Goal: Transaction & Acquisition: Purchase product/service

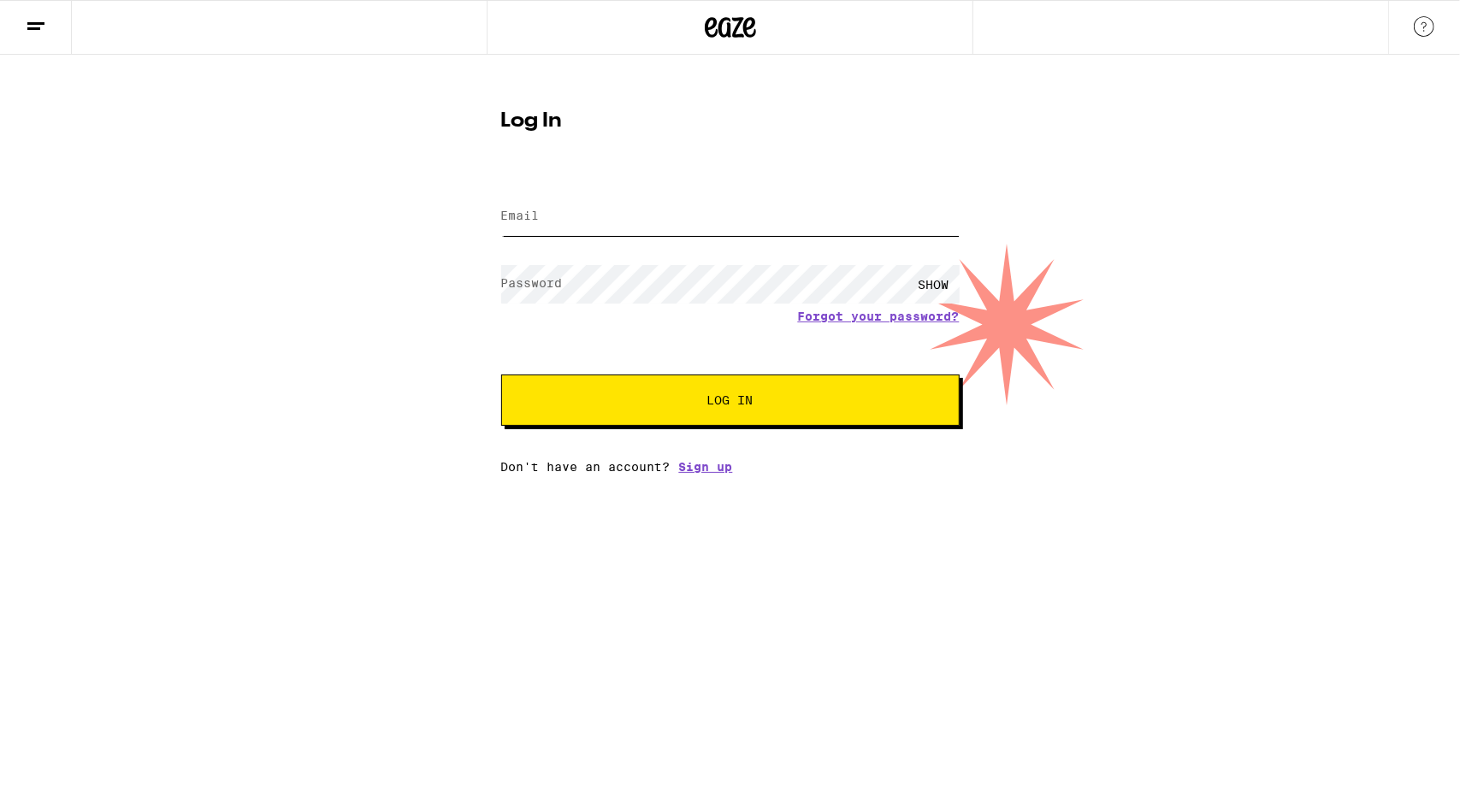
type input "[EMAIL_ADDRESS][DOMAIN_NAME]"
click at [699, 398] on span "Log In" at bounding box center [730, 400] width 320 height 12
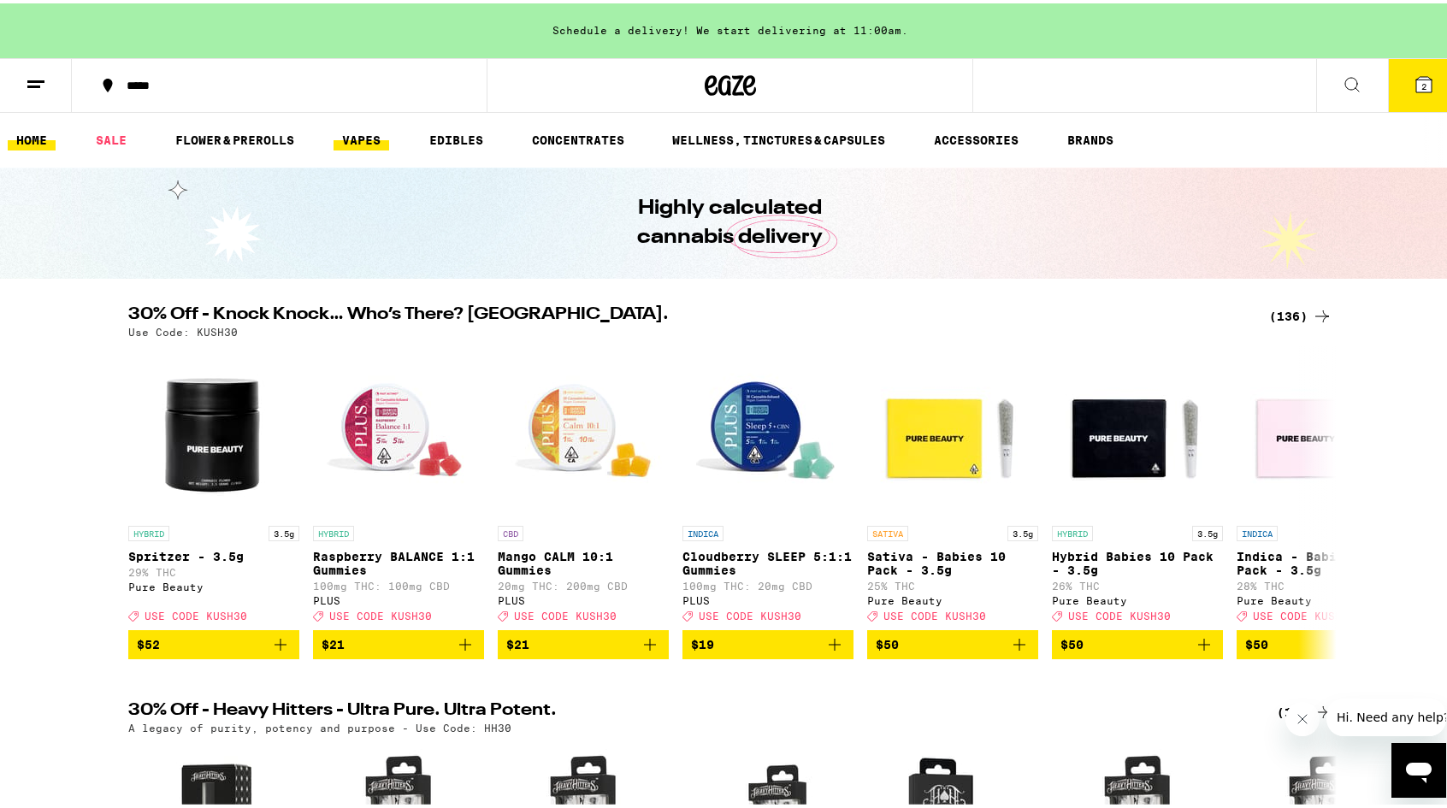
click at [380, 145] on link "VAPES" at bounding box center [361, 137] width 56 height 21
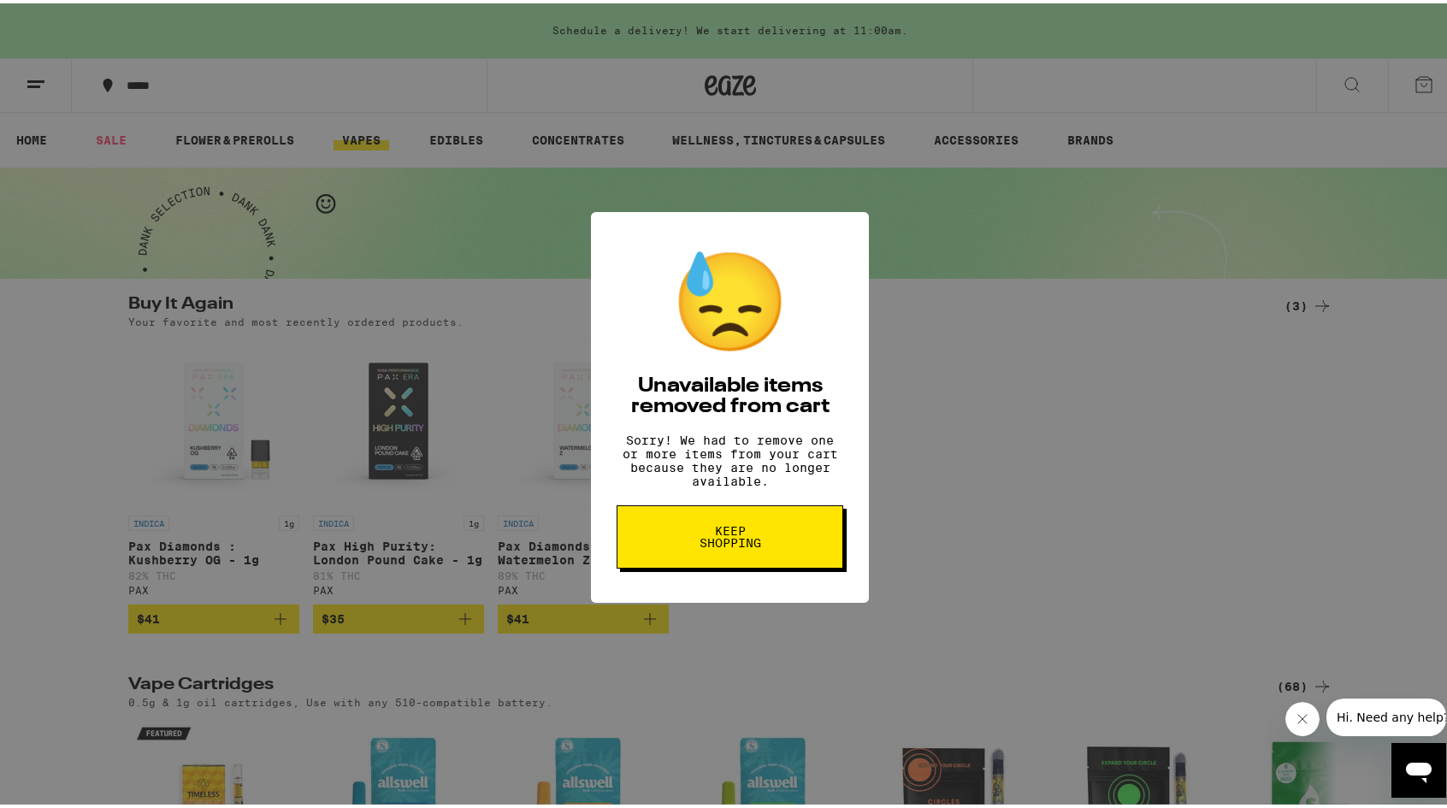
click at [748, 546] on span "Keep Shopping" at bounding box center [730, 534] width 88 height 24
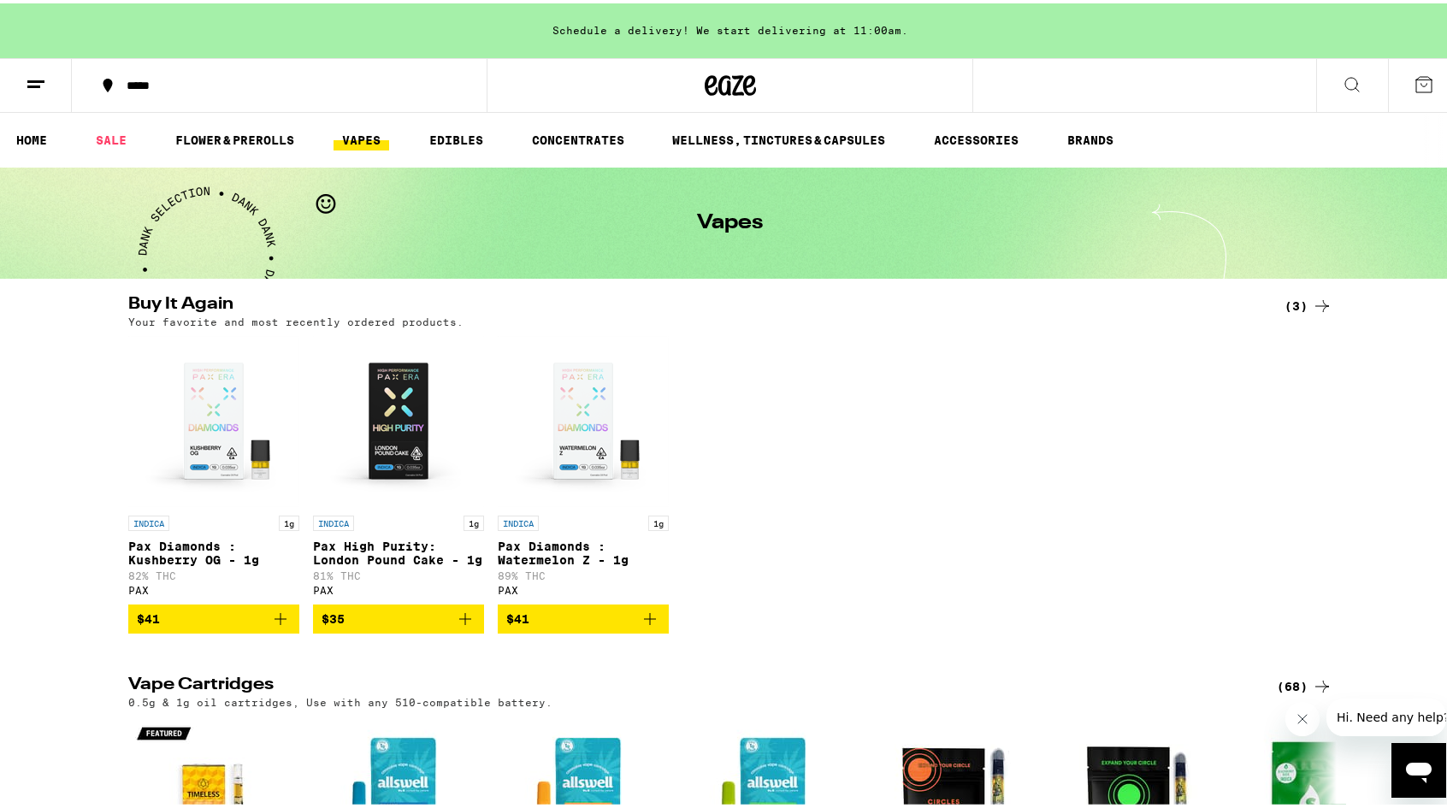
click at [1342, 86] on icon at bounding box center [1352, 81] width 21 height 21
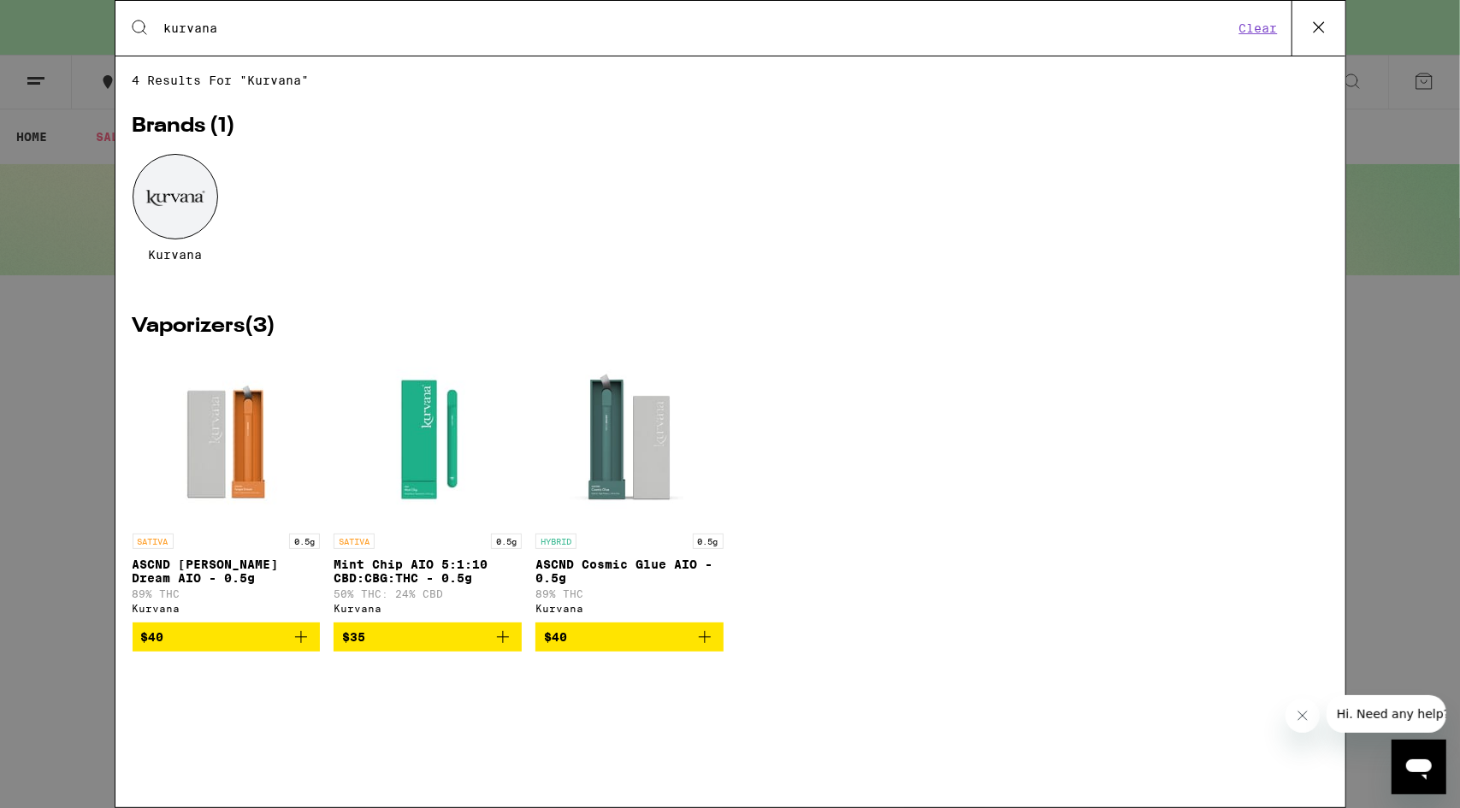
type input "kurvana"
click at [1318, 28] on icon at bounding box center [1318, 27] width 10 height 10
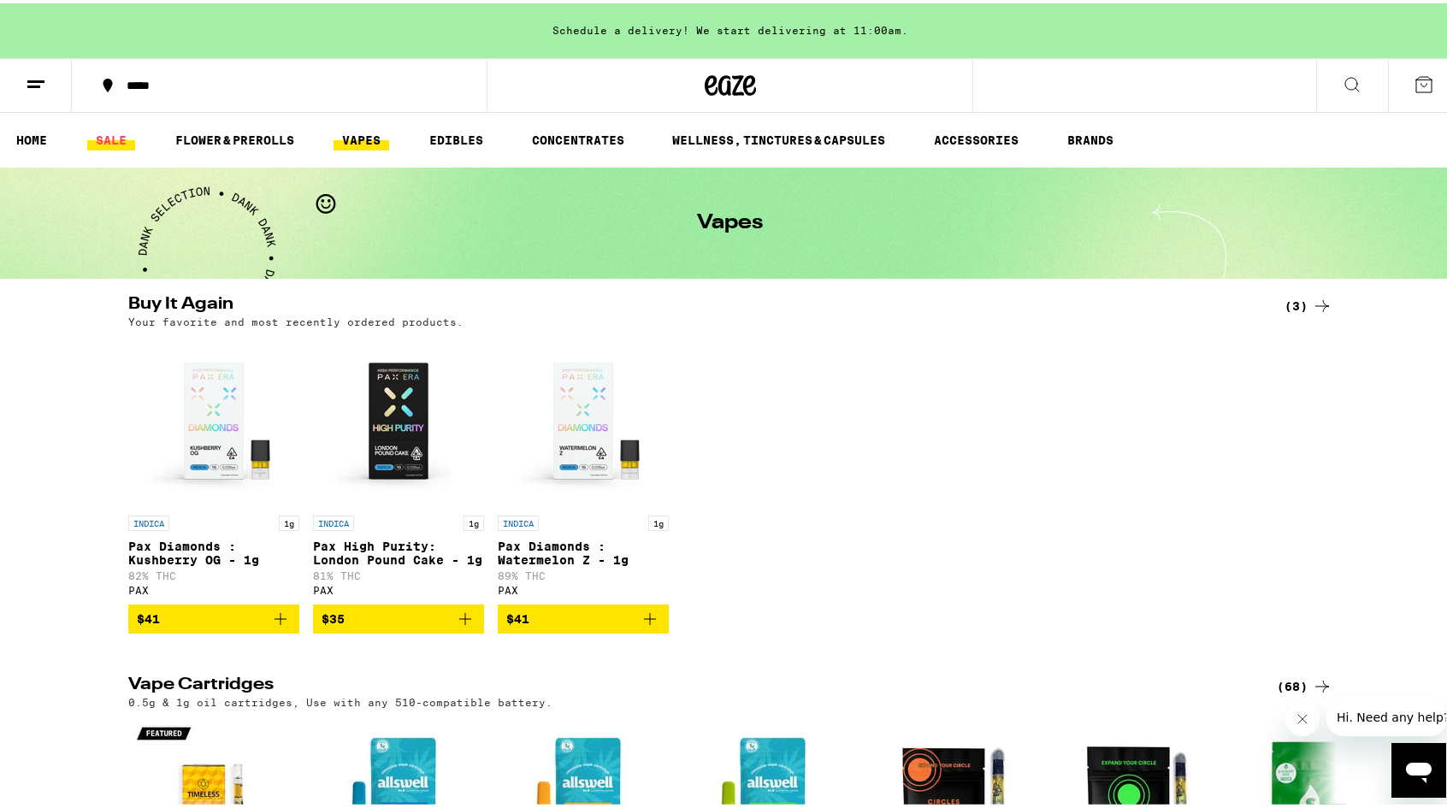
click at [110, 138] on link "SALE" at bounding box center [111, 137] width 48 height 21
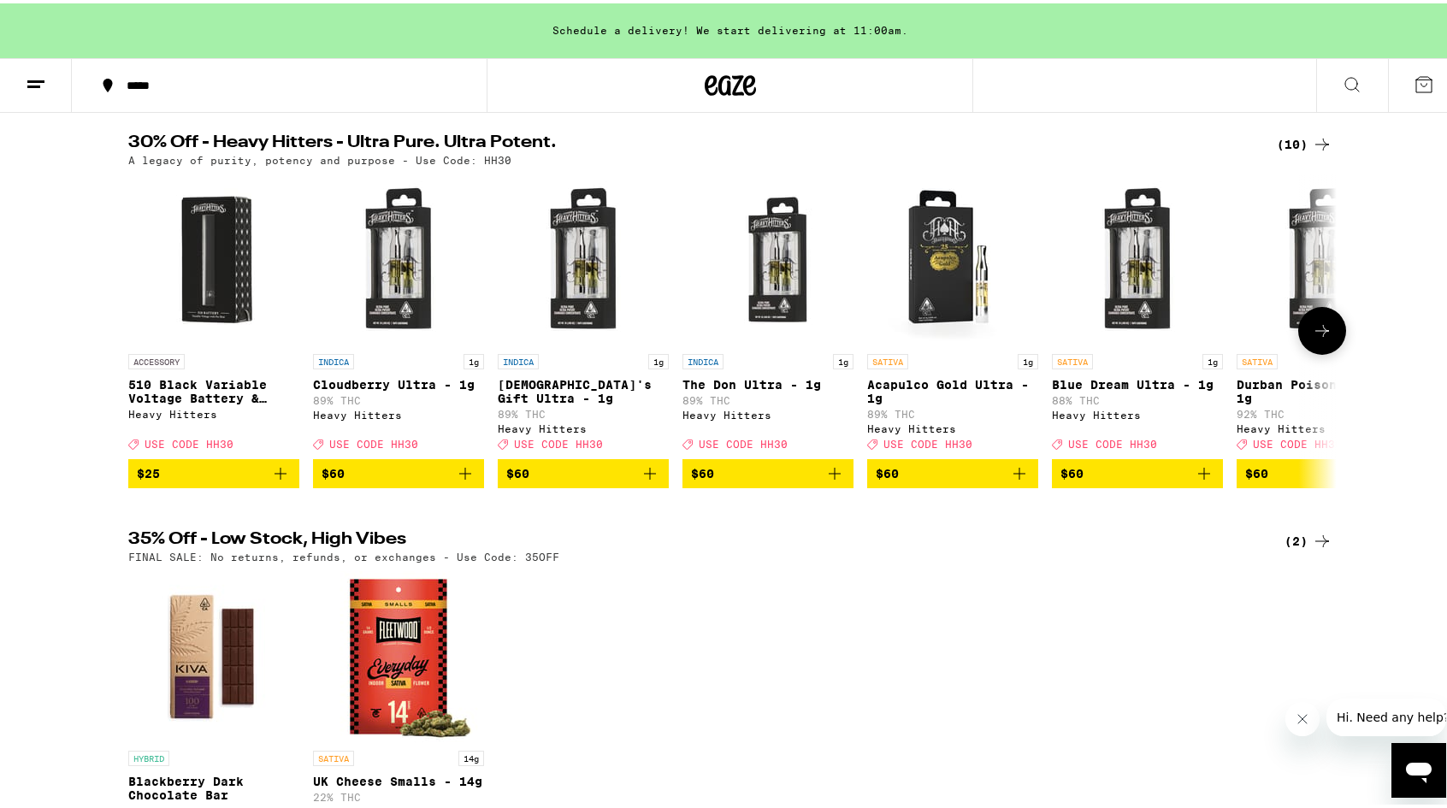
scroll to position [560, 0]
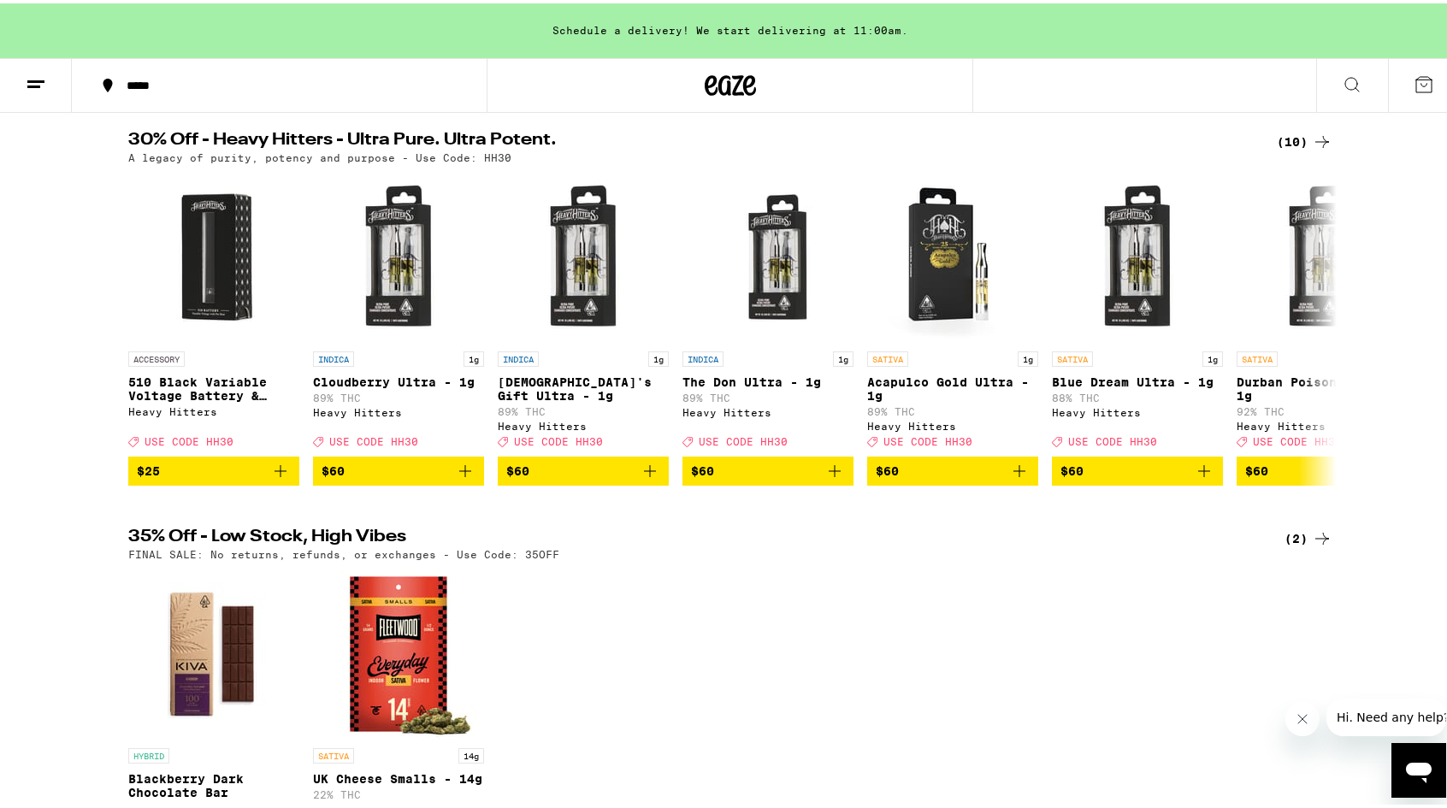
click at [628, 557] on div "FINAL SALE: No returns, refunds, or exchanges - Use Code: 35OFF" at bounding box center [730, 551] width 1204 height 11
click at [1312, 149] on icon at bounding box center [1322, 138] width 21 height 21
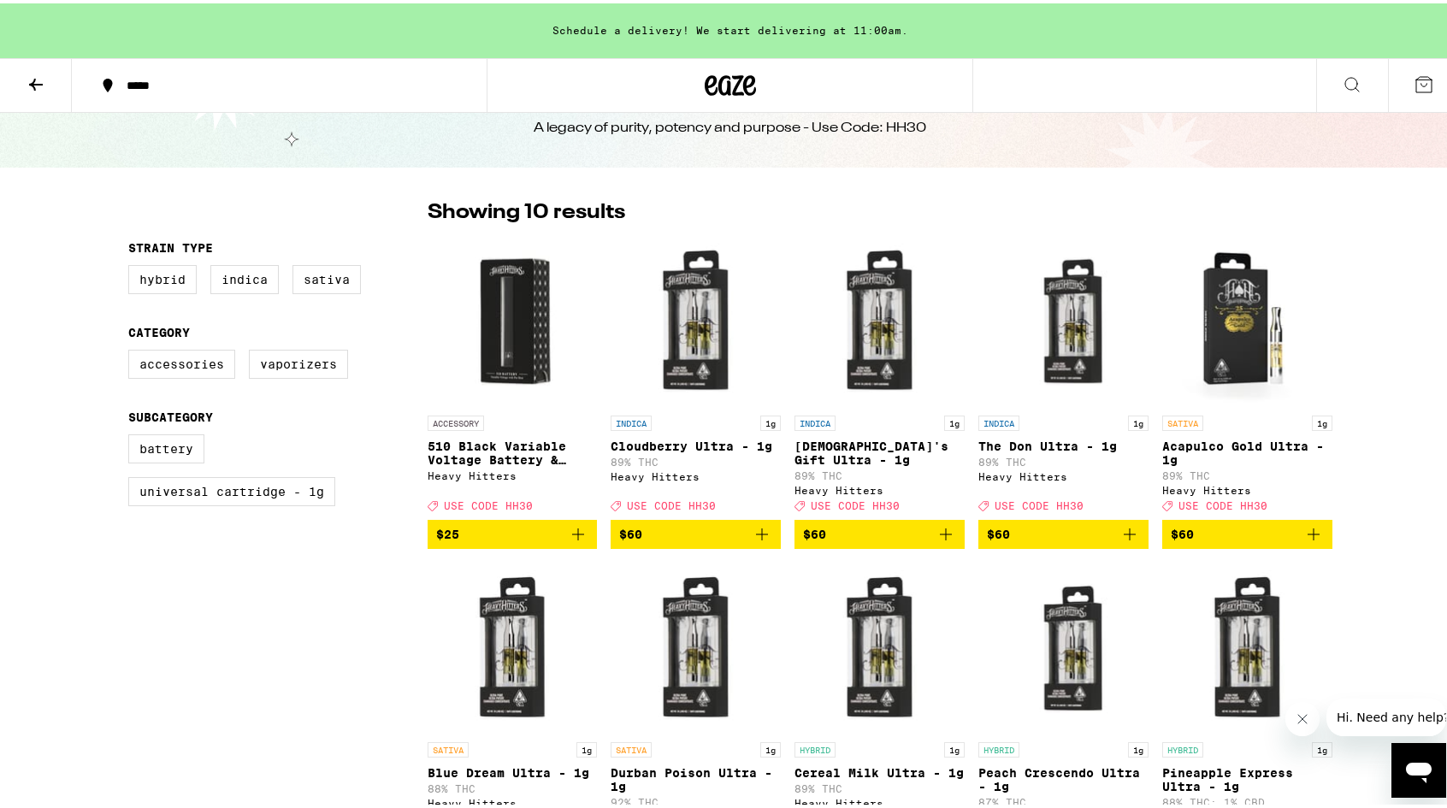
scroll to position [56, 0]
click at [693, 341] on img "Open page for Cloudberry Ultra - 1g from Heavy Hitters" at bounding box center [696, 318] width 170 height 171
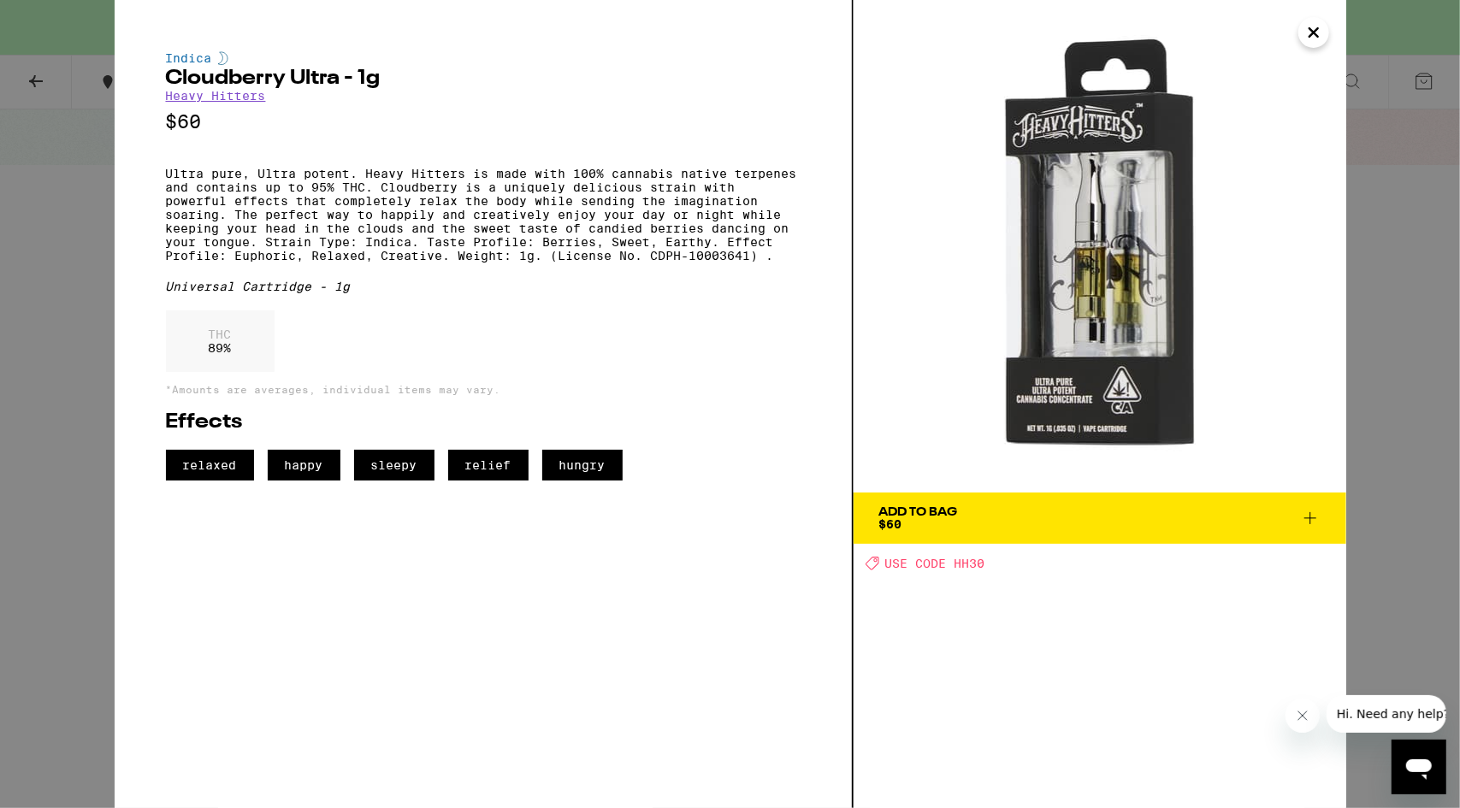
click at [1312, 38] on icon "Close" at bounding box center [1313, 33] width 21 height 26
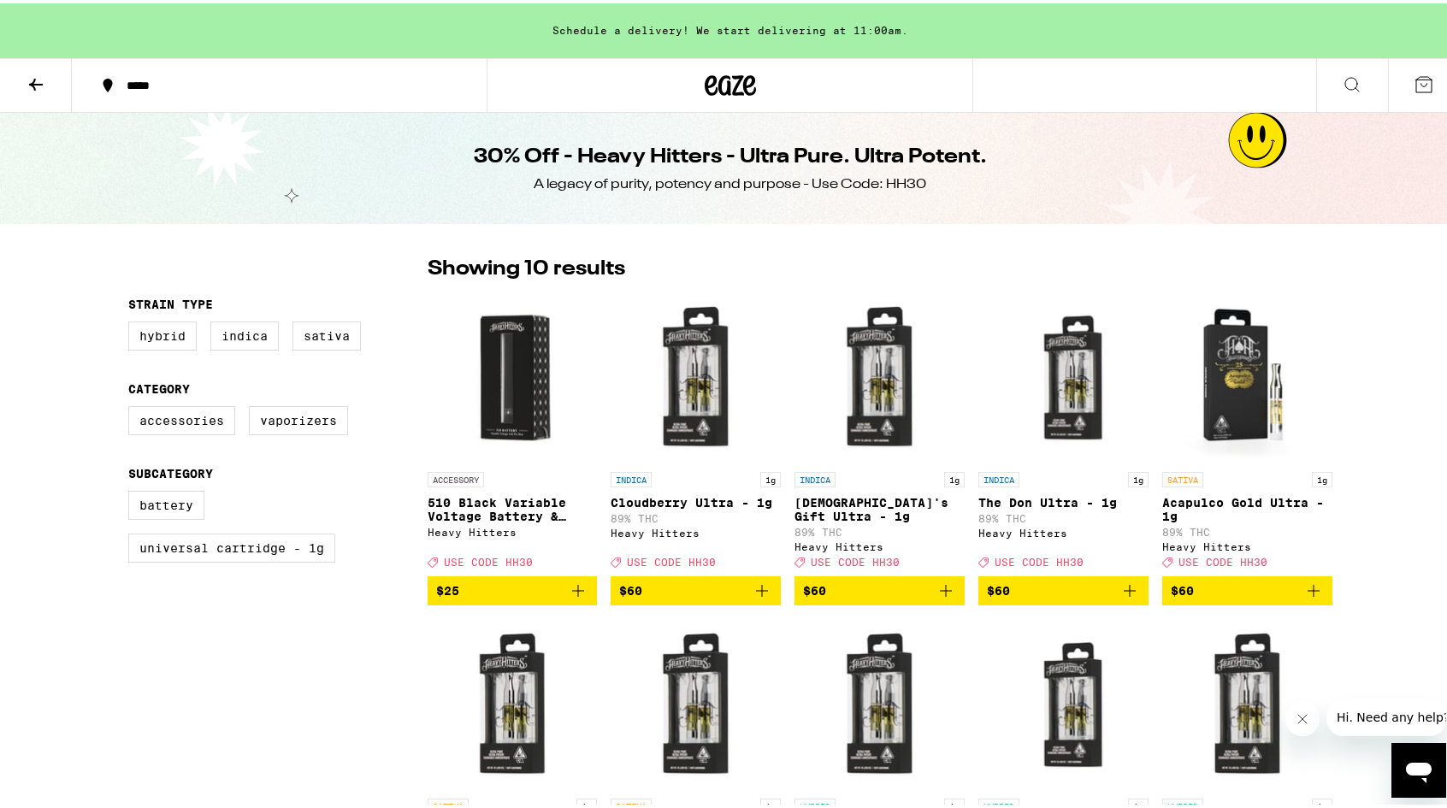
click at [1345, 74] on icon at bounding box center [1352, 81] width 14 height 14
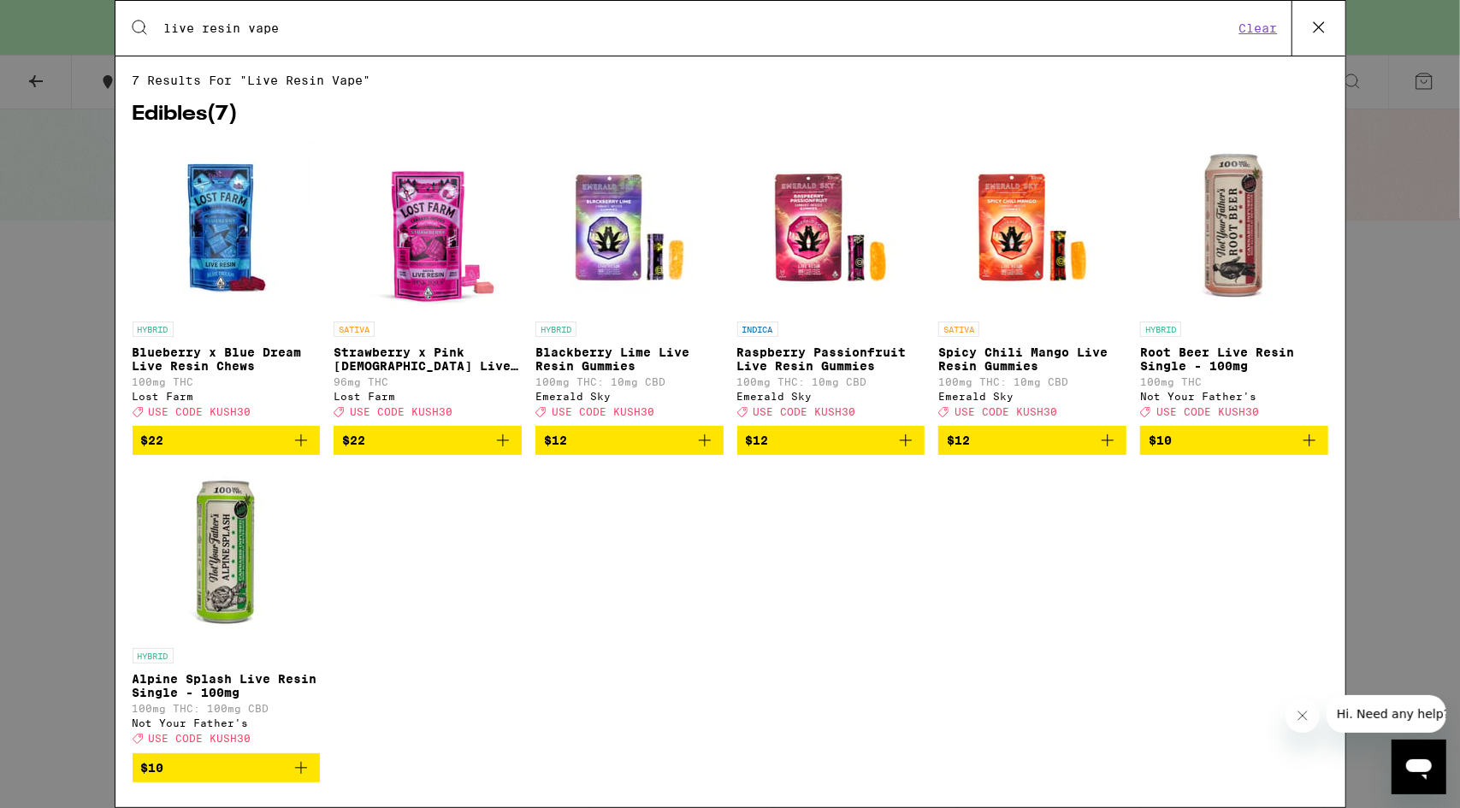
type input "live resin vape"
click at [1254, 27] on button "Clear" at bounding box center [1258, 28] width 49 height 15
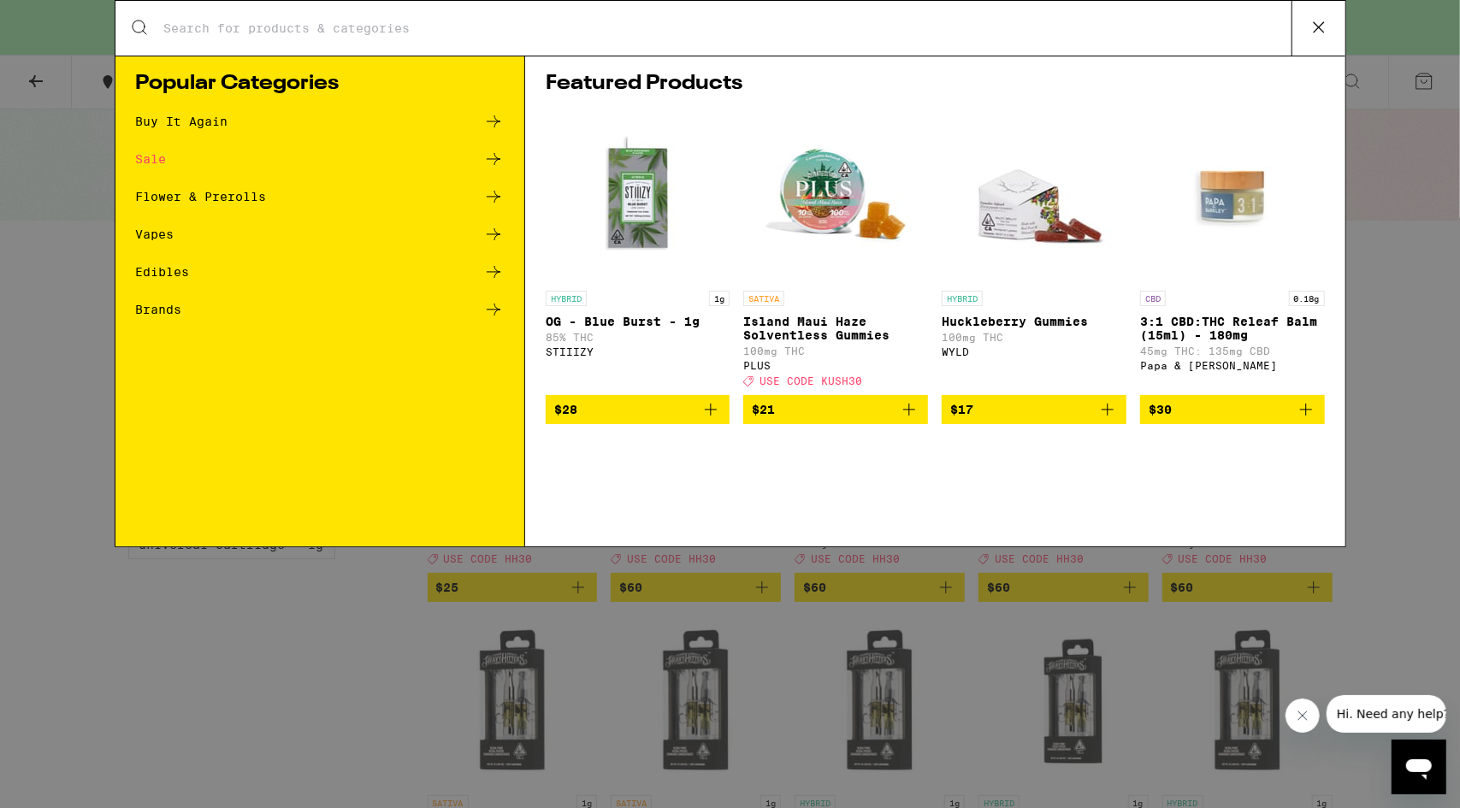
click at [1317, 27] on icon at bounding box center [1319, 28] width 26 height 26
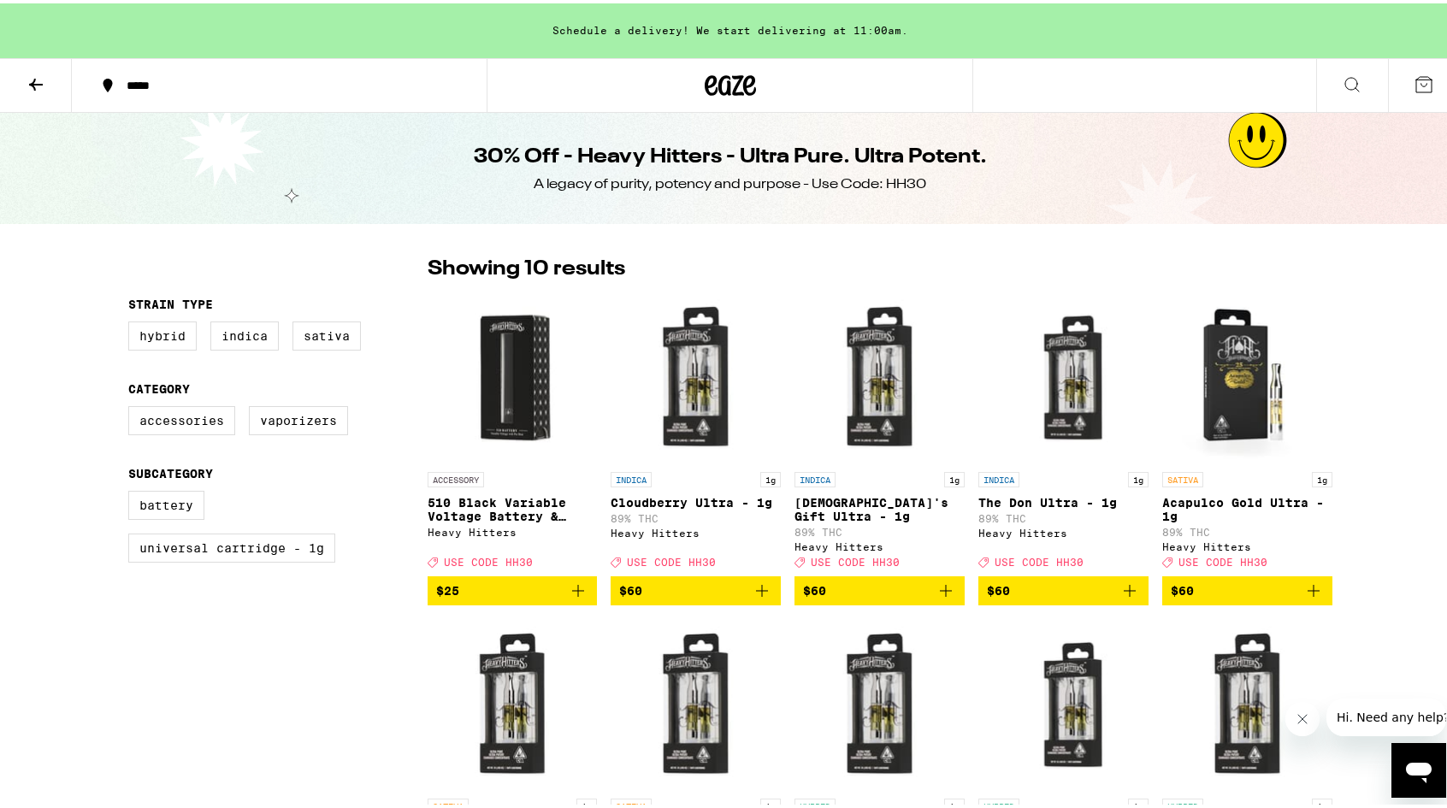
click at [32, 75] on icon at bounding box center [36, 81] width 21 height 21
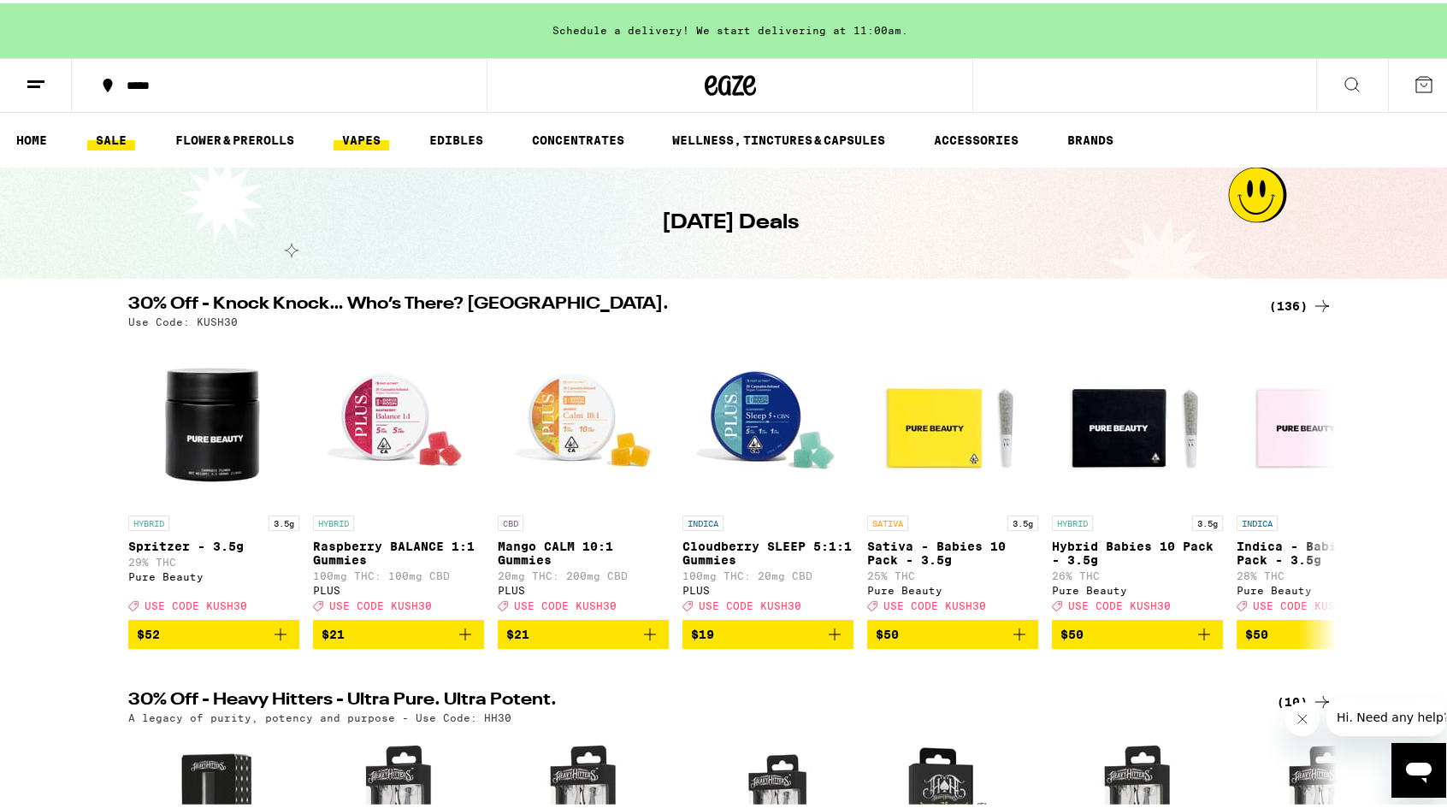
click at [368, 133] on link "VAPES" at bounding box center [361, 137] width 56 height 21
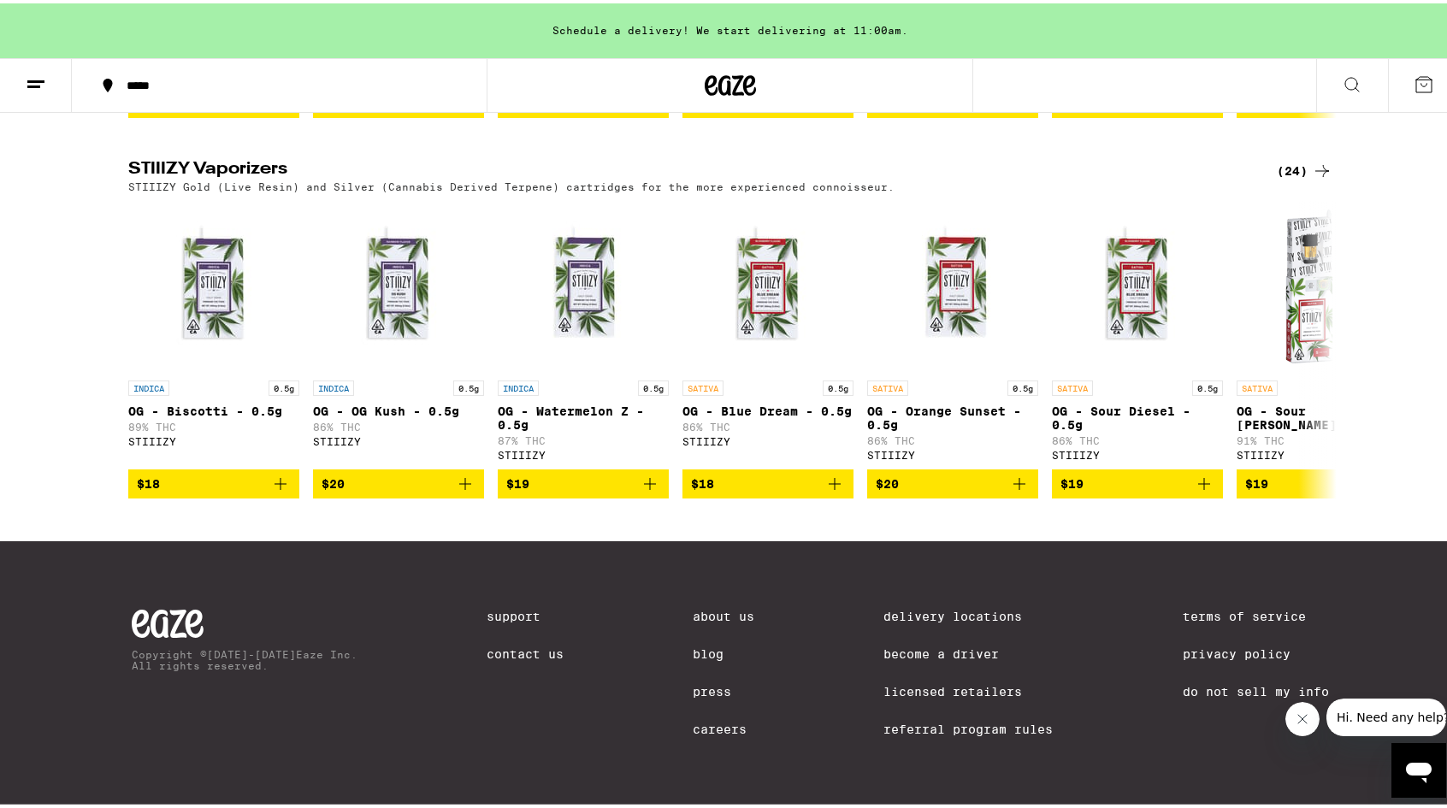
scroll to position [1667, 0]
click at [1312, 178] on icon at bounding box center [1322, 167] width 21 height 21
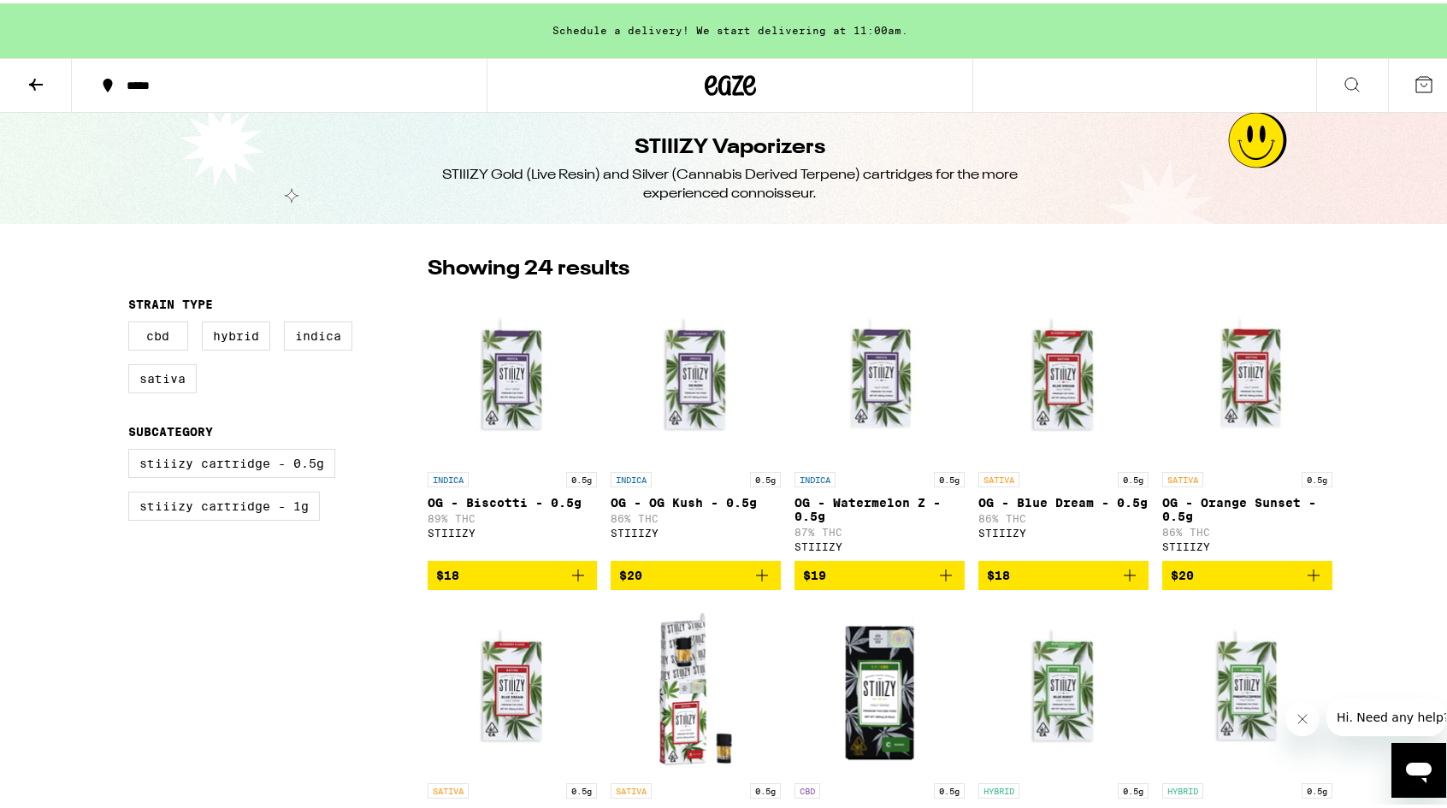
click at [39, 85] on icon at bounding box center [36, 81] width 21 height 21
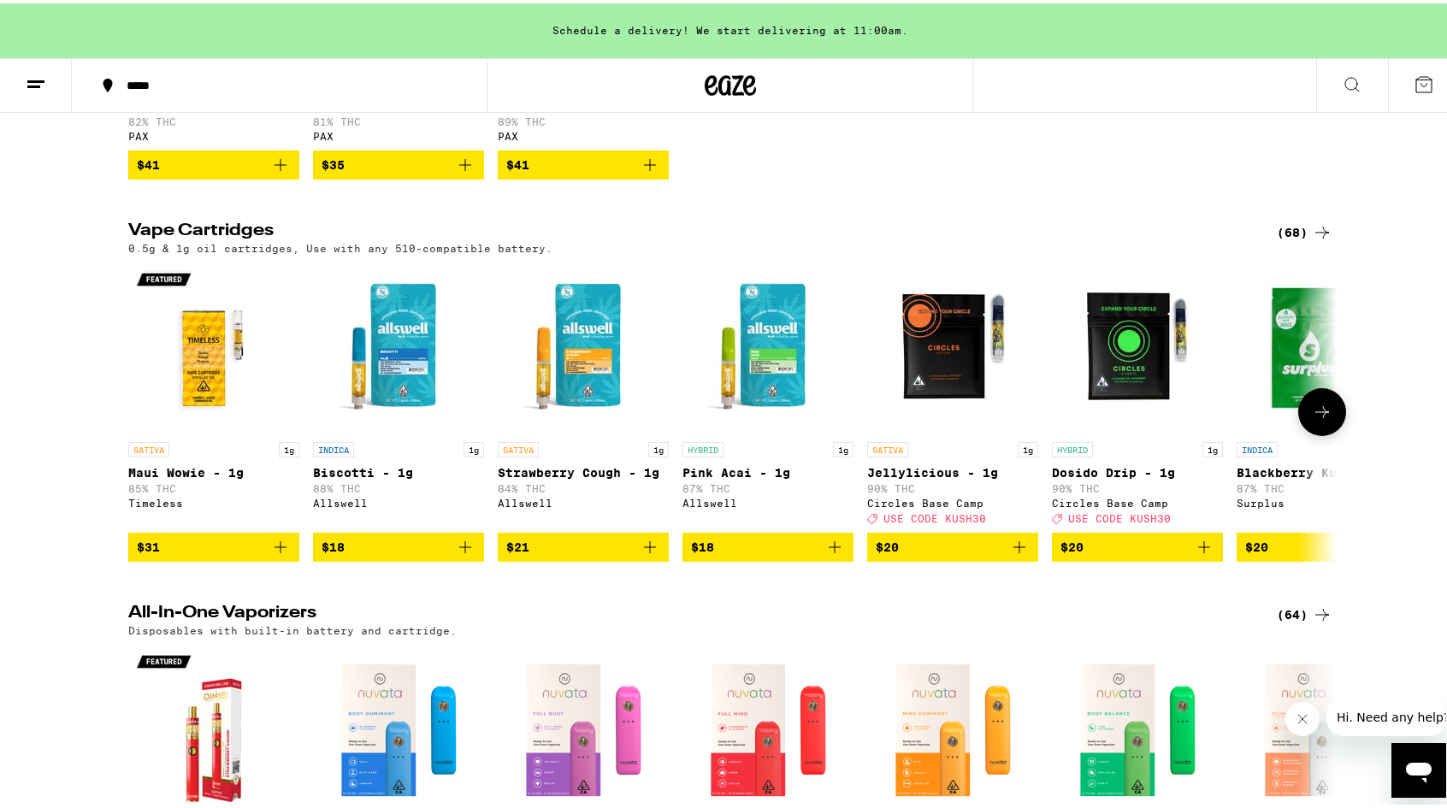
scroll to position [451, 0]
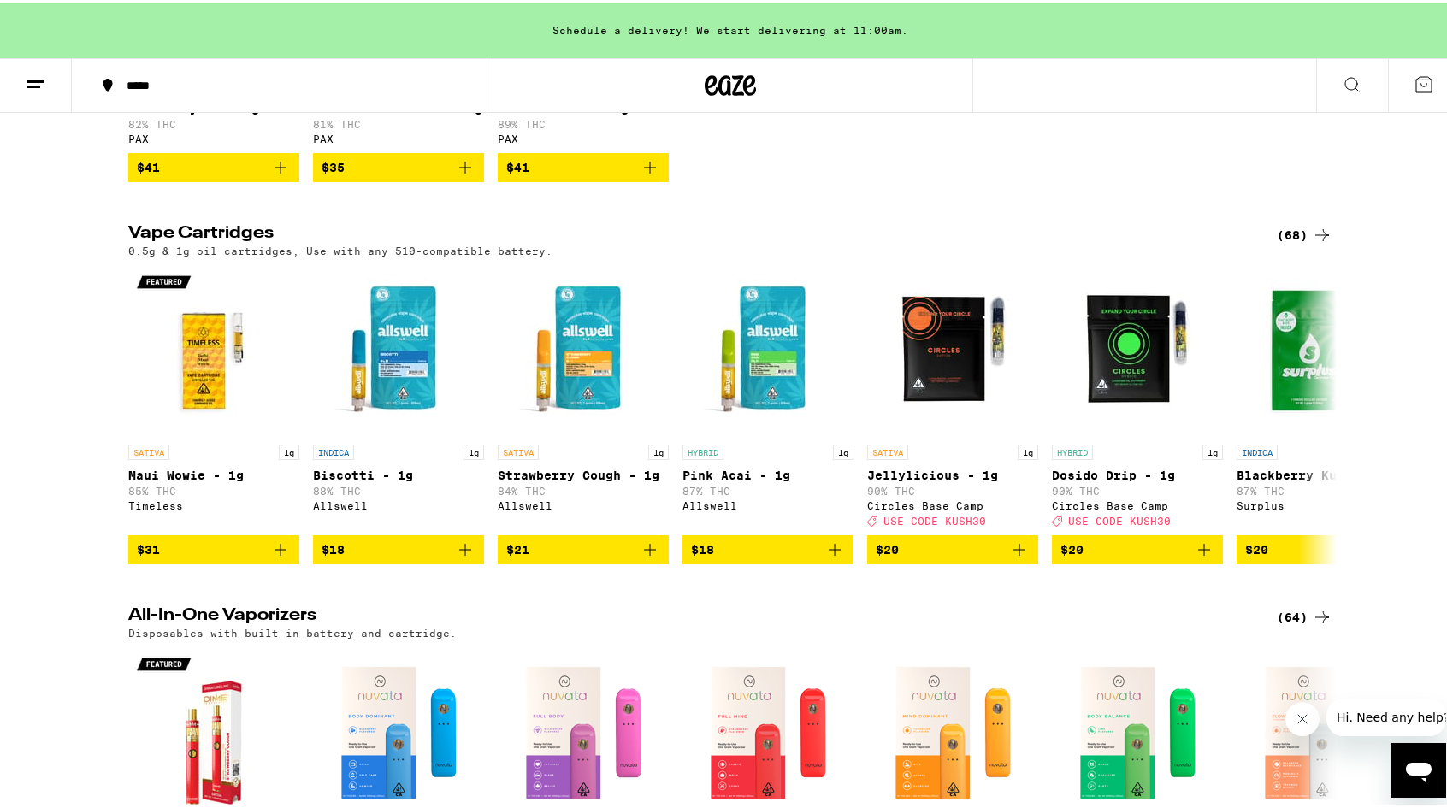
click at [1301, 242] on div "(68)" at bounding box center [1305, 231] width 56 height 21
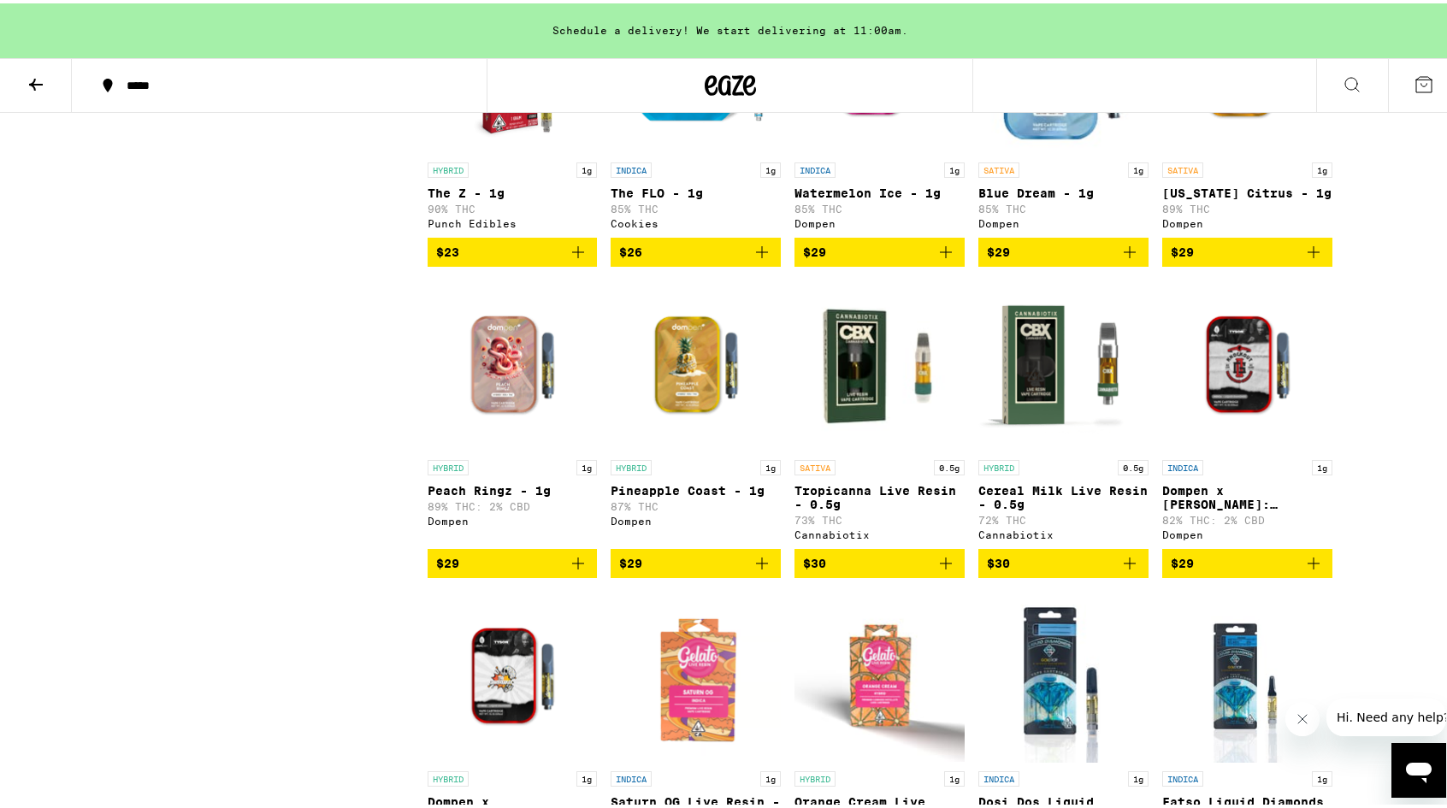
scroll to position [1249, 0]
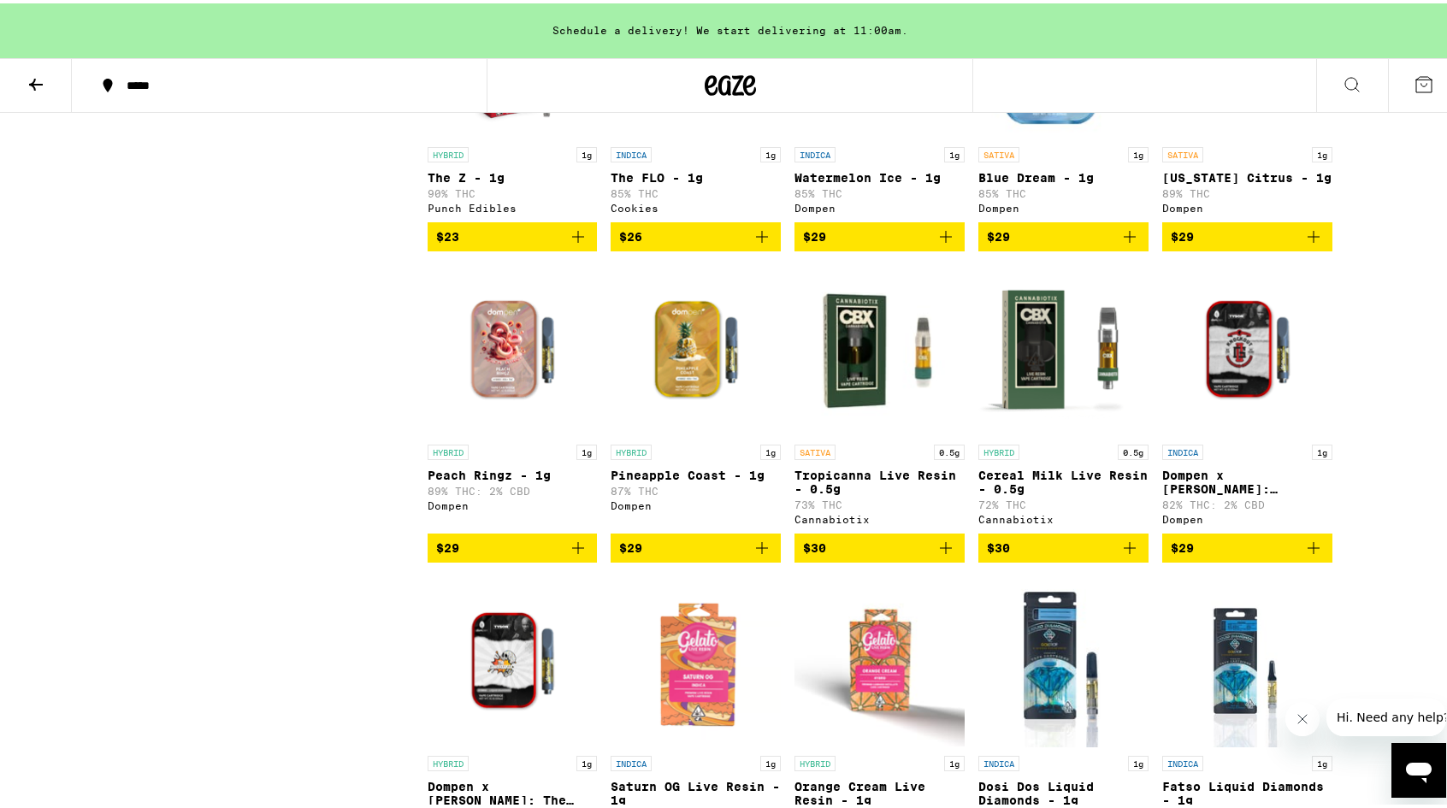
click at [907, 522] on div "Cannabiotix" at bounding box center [879, 515] width 170 height 11
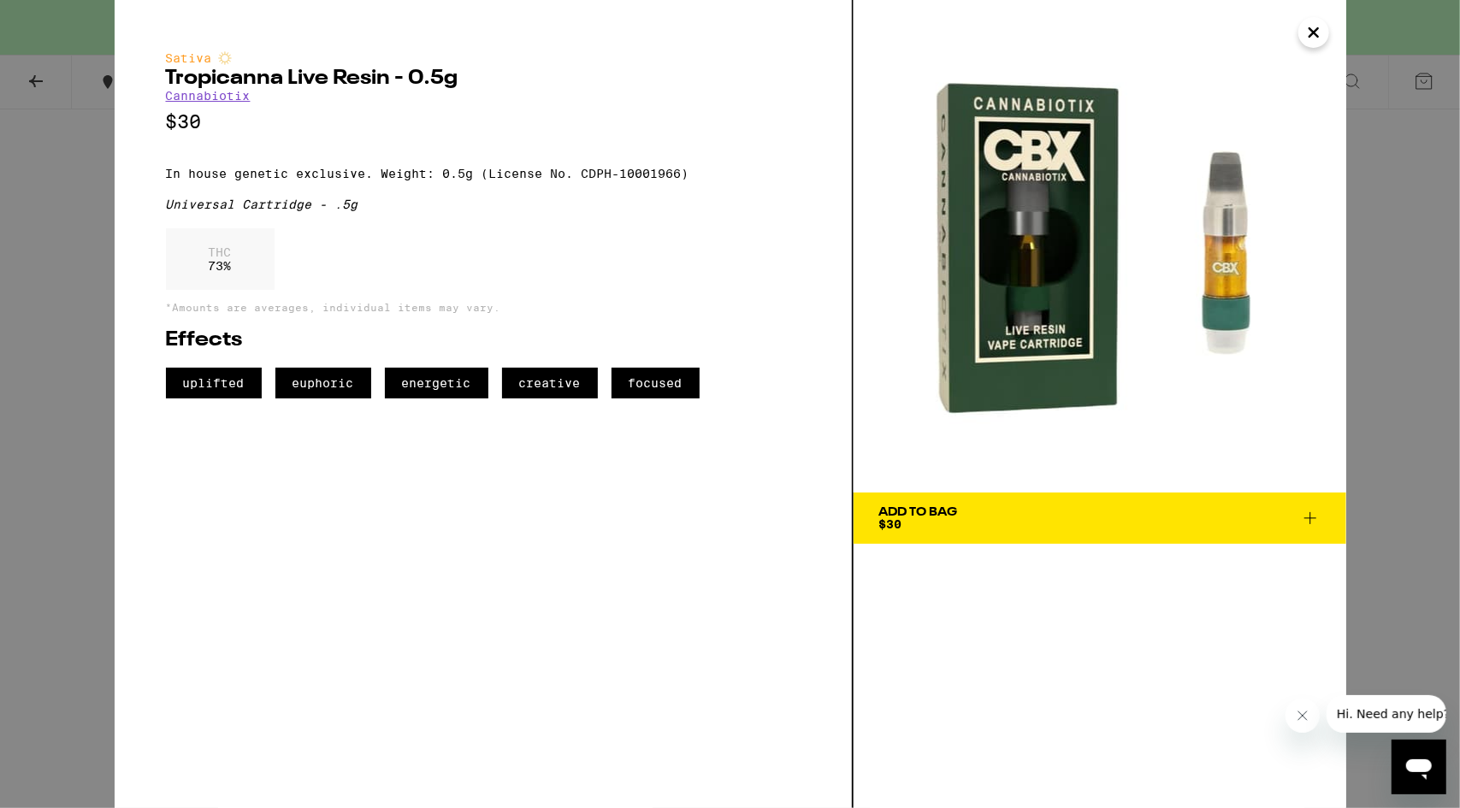
click at [1314, 39] on icon "Close" at bounding box center [1313, 33] width 21 height 26
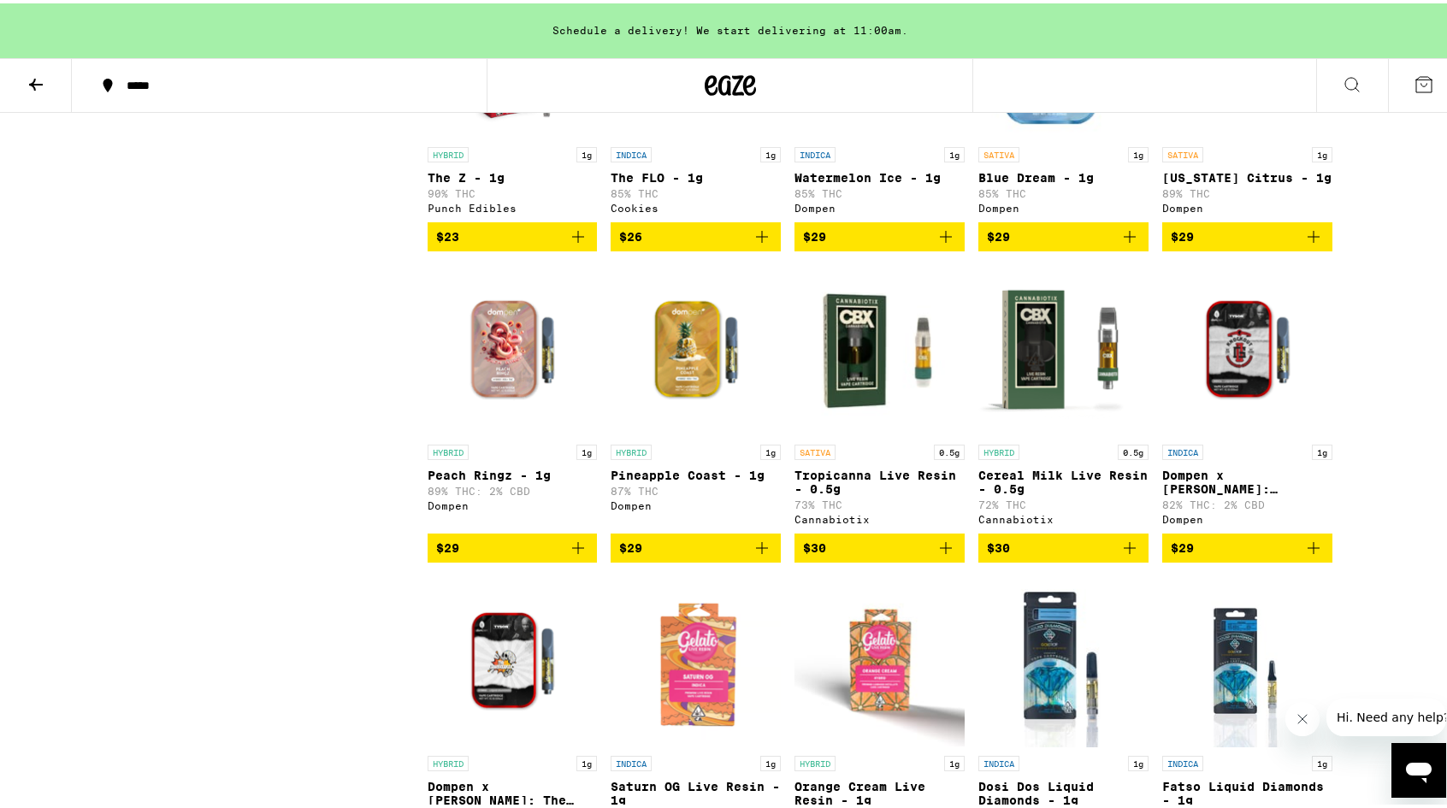
click at [1232, 493] on p "Dompen x [PERSON_NAME]: Knockout OG Live Resin Liquid Diamonds - 1g" at bounding box center [1247, 478] width 170 height 27
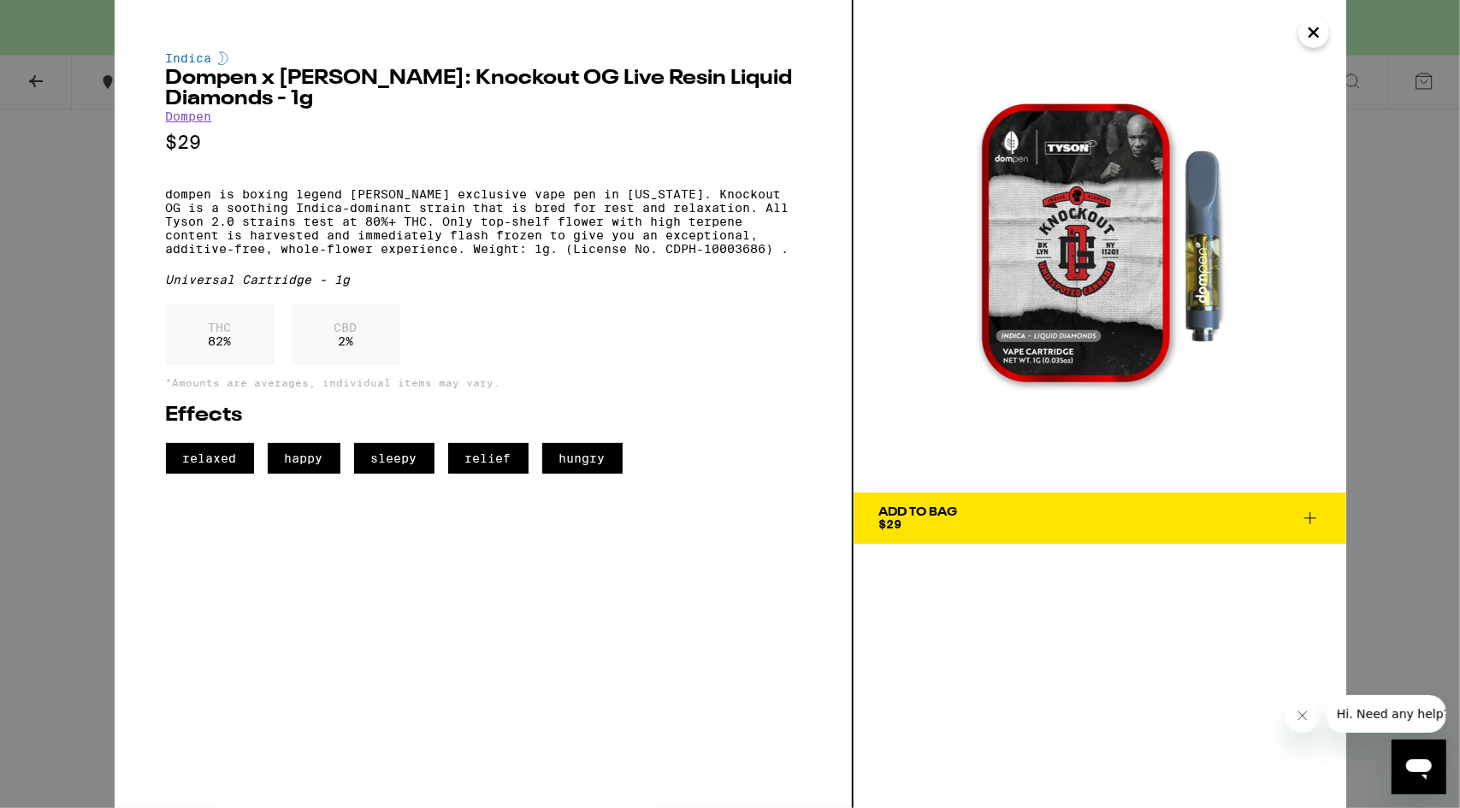
click at [1314, 41] on icon "Close" at bounding box center [1313, 33] width 21 height 26
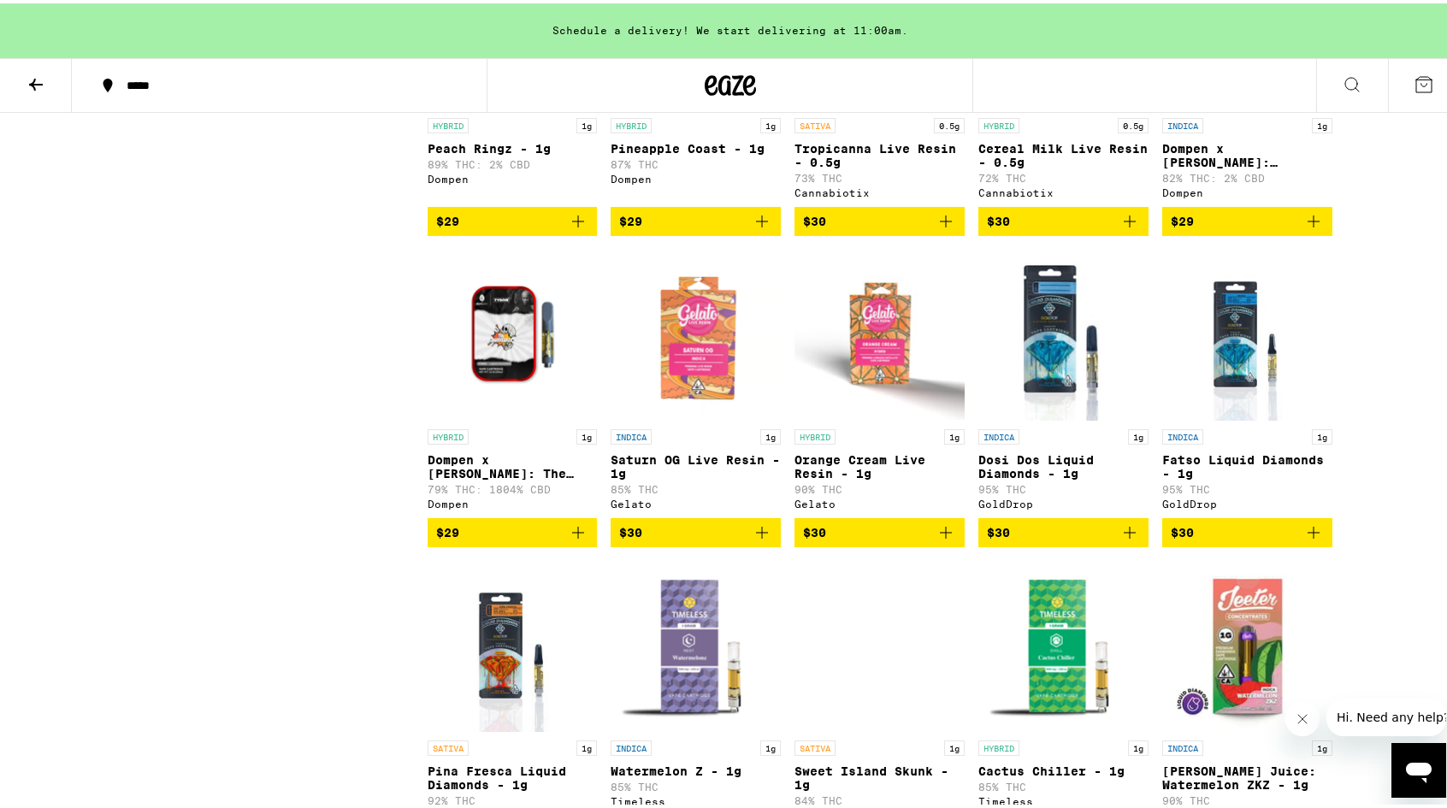
scroll to position [1577, 0]
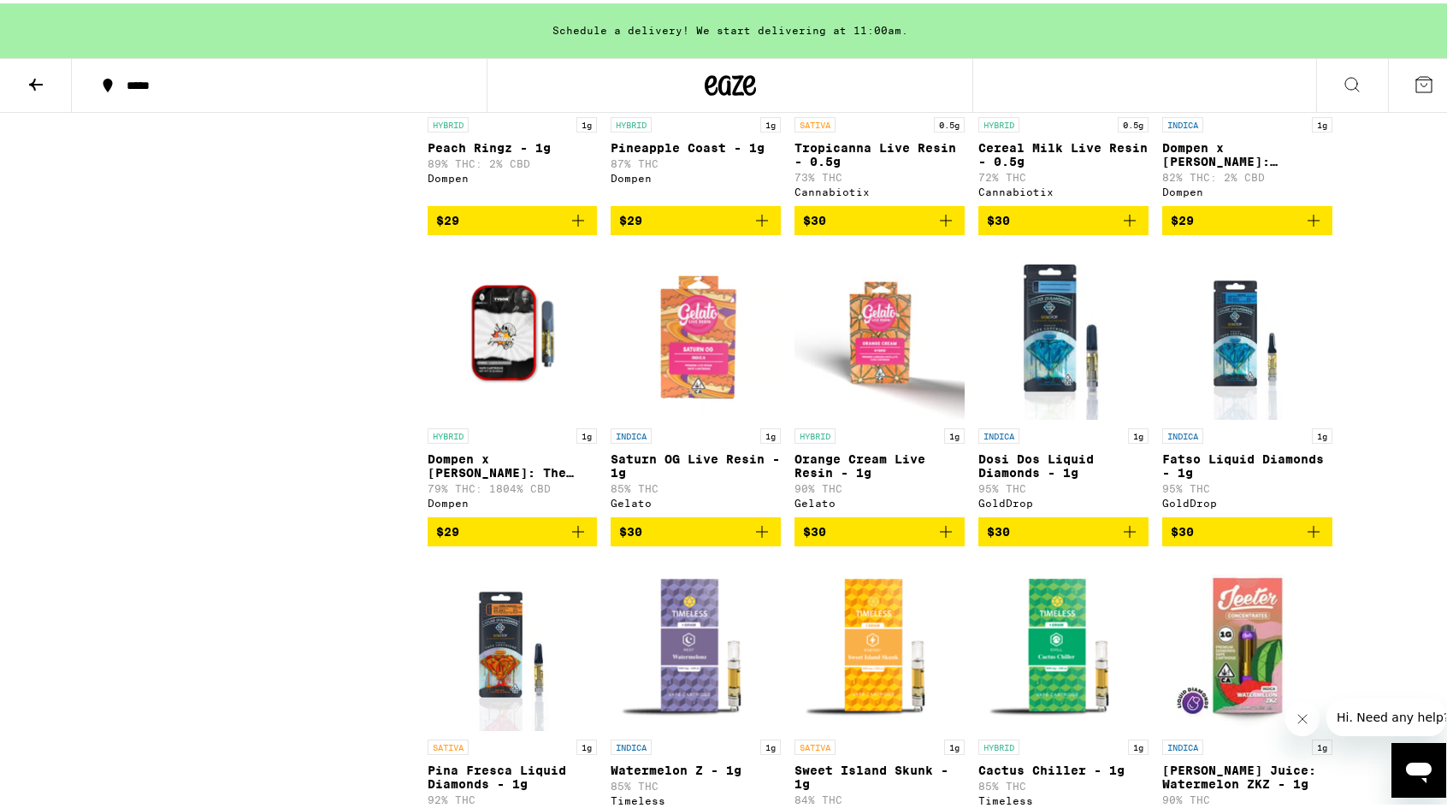
click at [694, 416] on img "Open page for Saturn OG Live Resin - 1g from Gelato" at bounding box center [696, 330] width 170 height 171
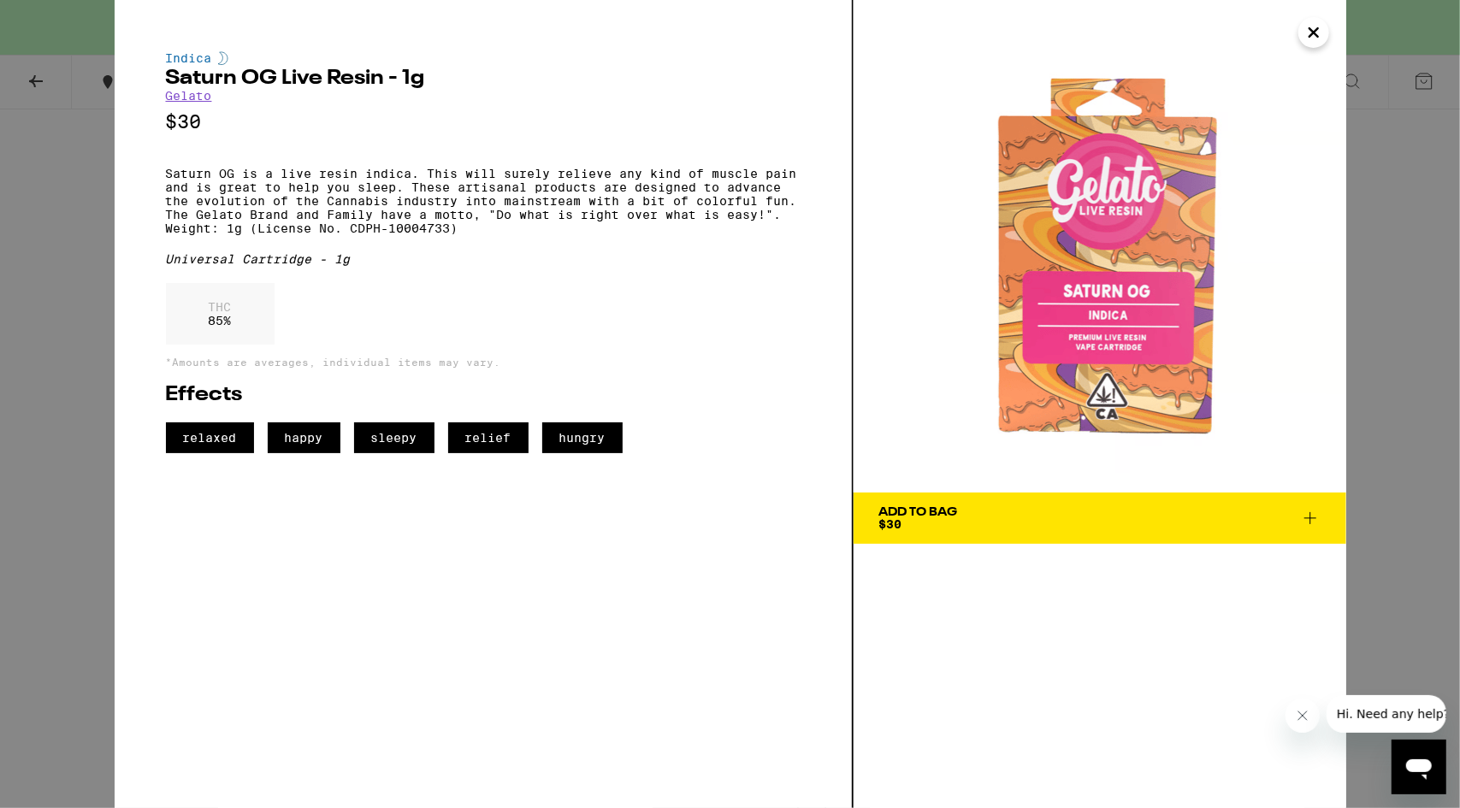
click at [1310, 39] on icon "Close" at bounding box center [1313, 33] width 21 height 26
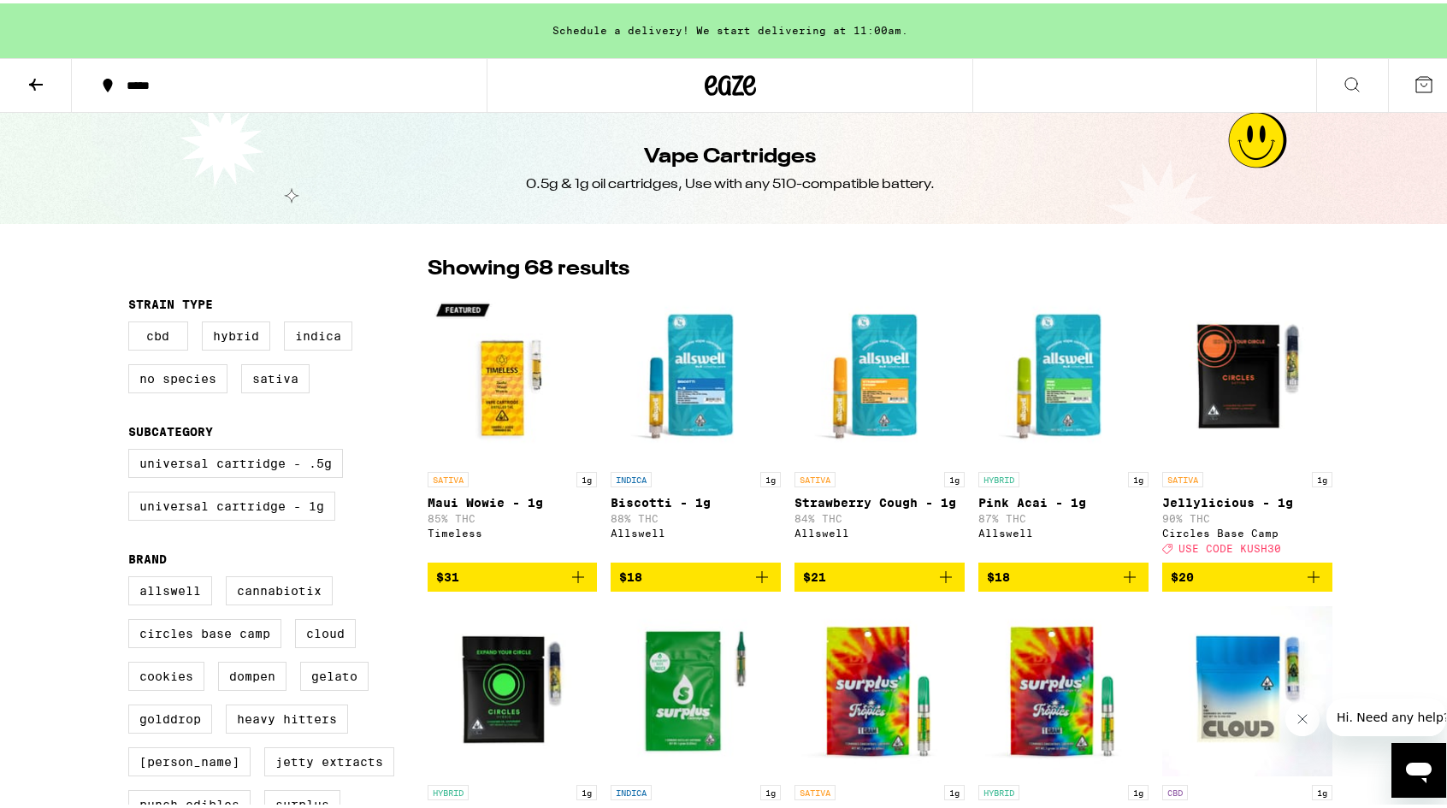
click at [1413, 80] on icon at bounding box center [1423, 81] width 21 height 21
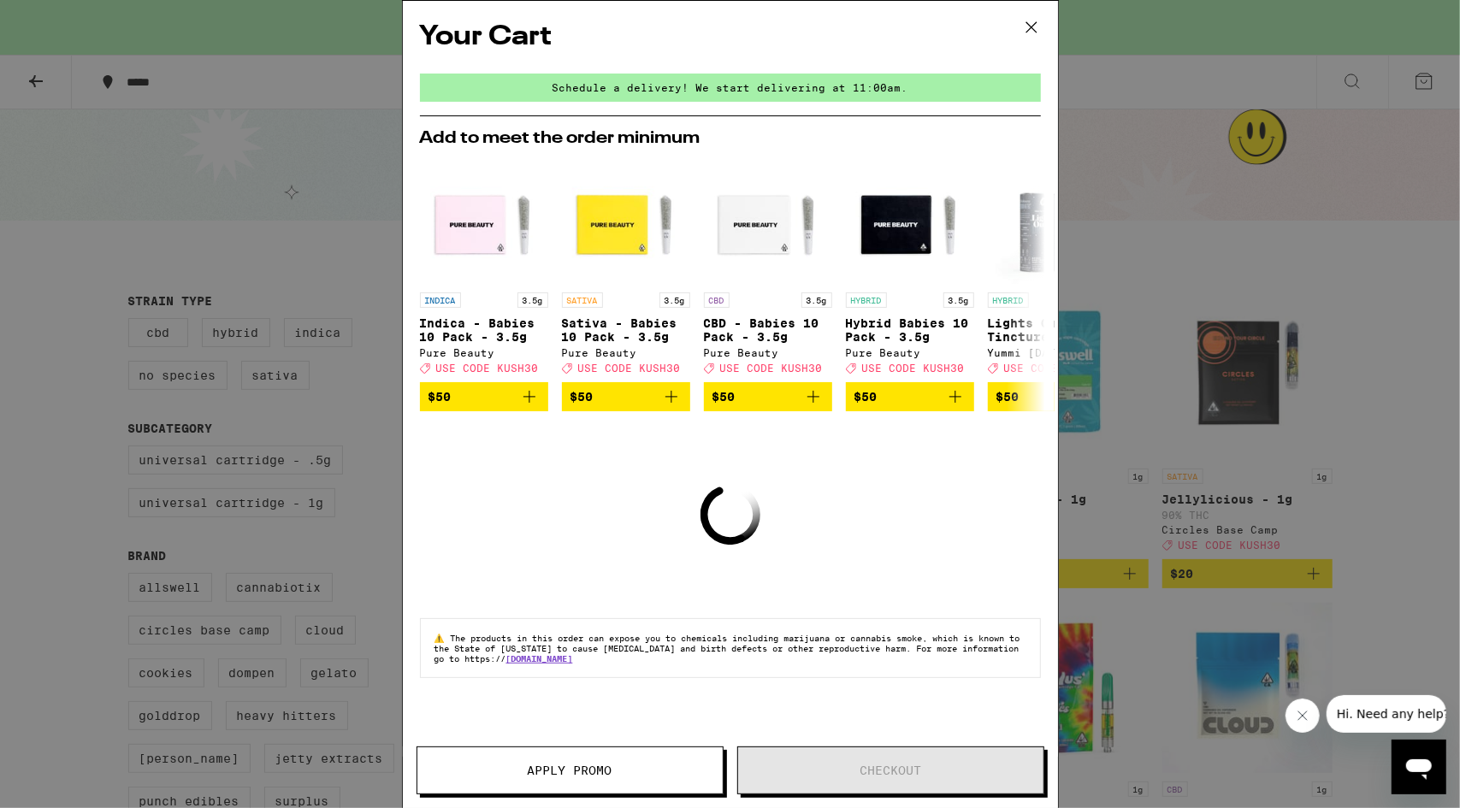
click at [1031, 27] on icon at bounding box center [1030, 27] width 10 height 10
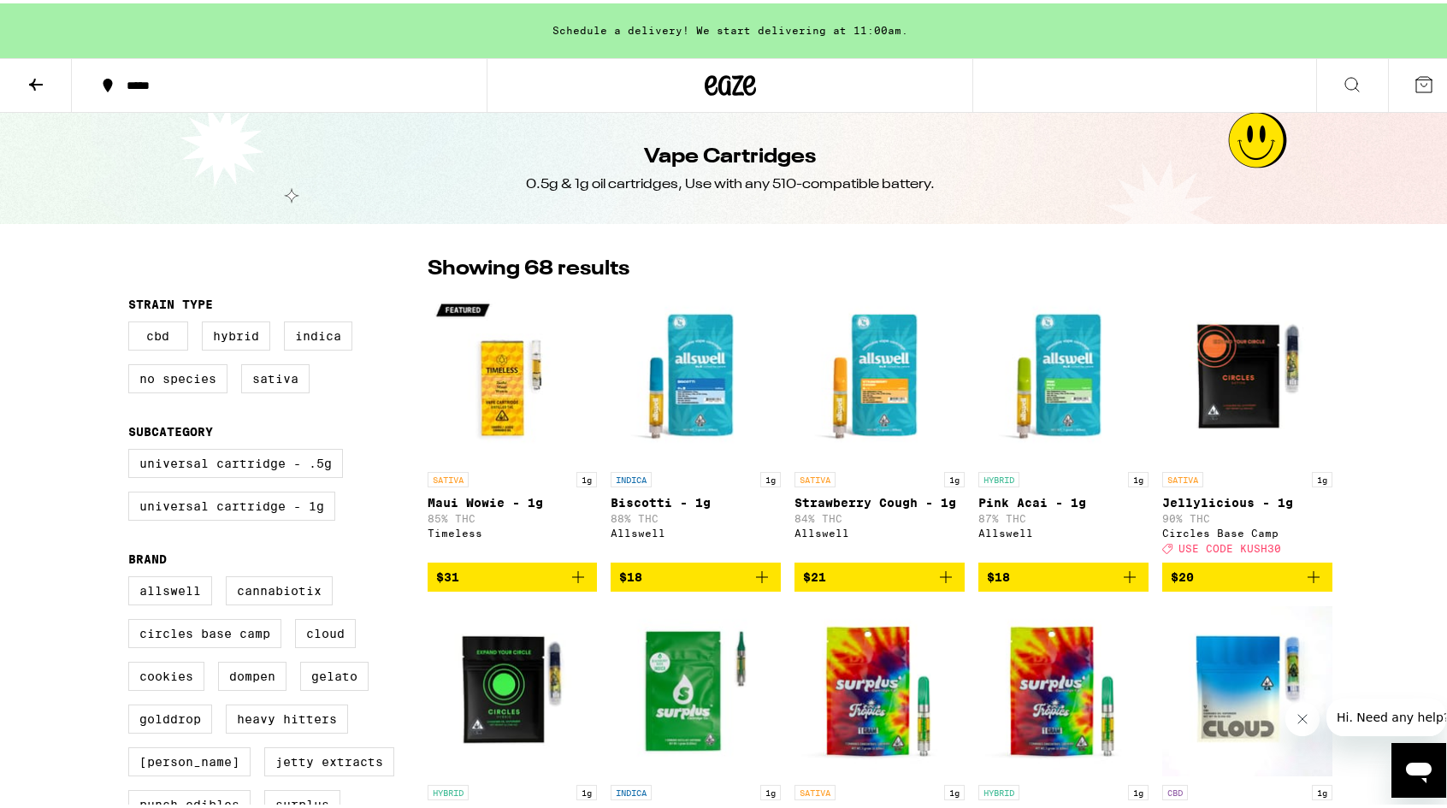
click at [733, 76] on icon at bounding box center [730, 82] width 26 height 21
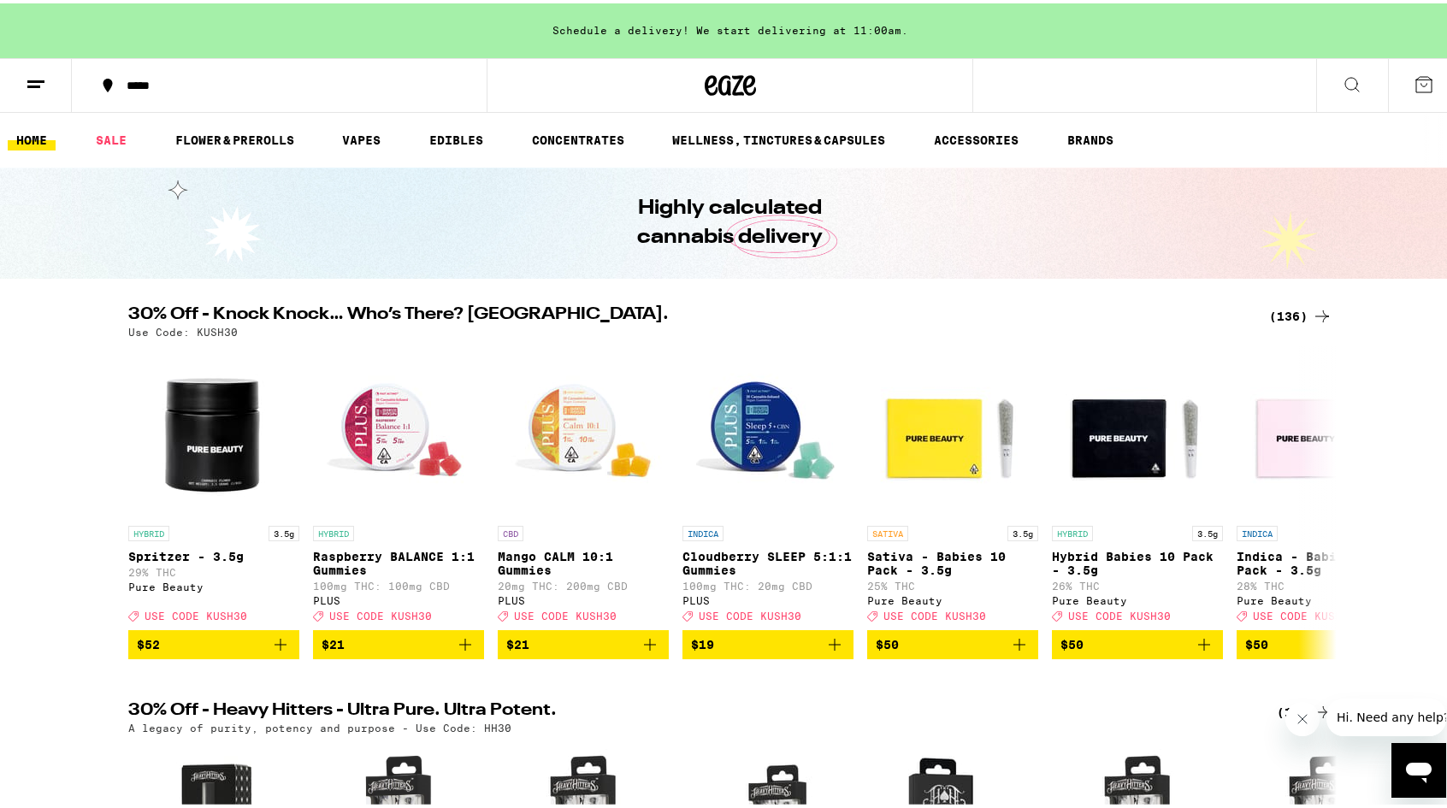
click at [38, 78] on line at bounding box center [35, 78] width 17 height 0
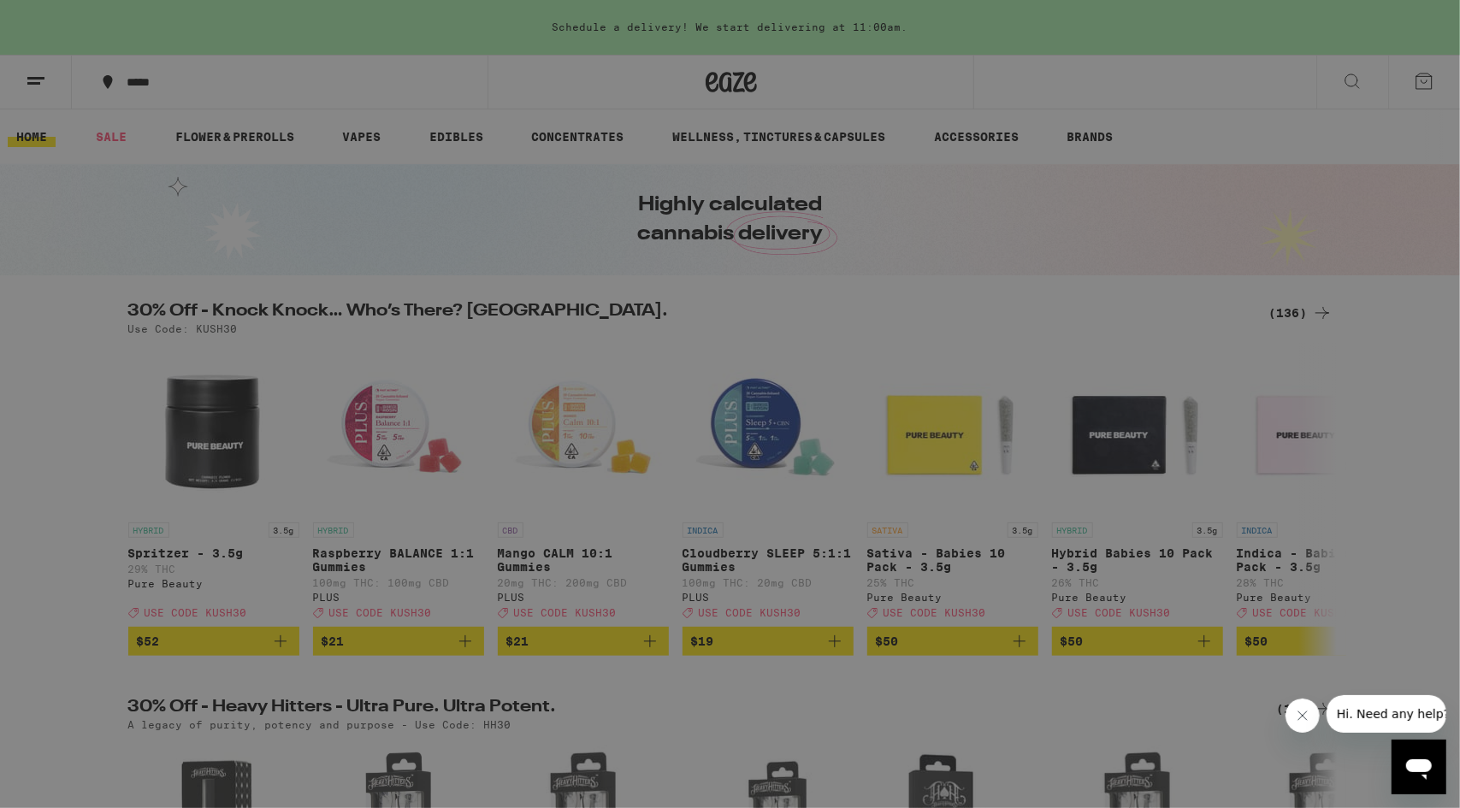
click at [151, 606] on link "Account" at bounding box center [237, 598] width 300 height 21
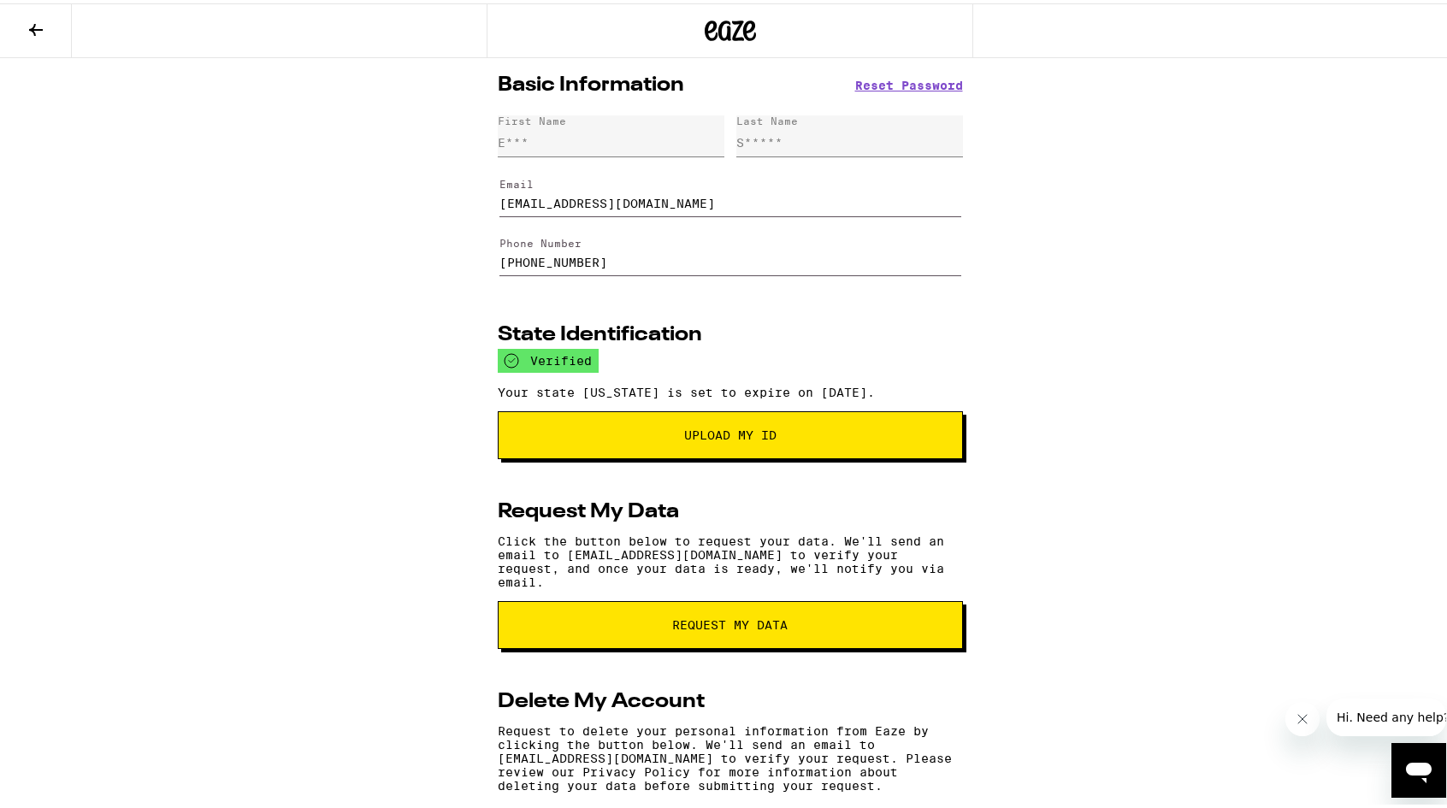
click at [29, 27] on icon at bounding box center [36, 26] width 21 height 21
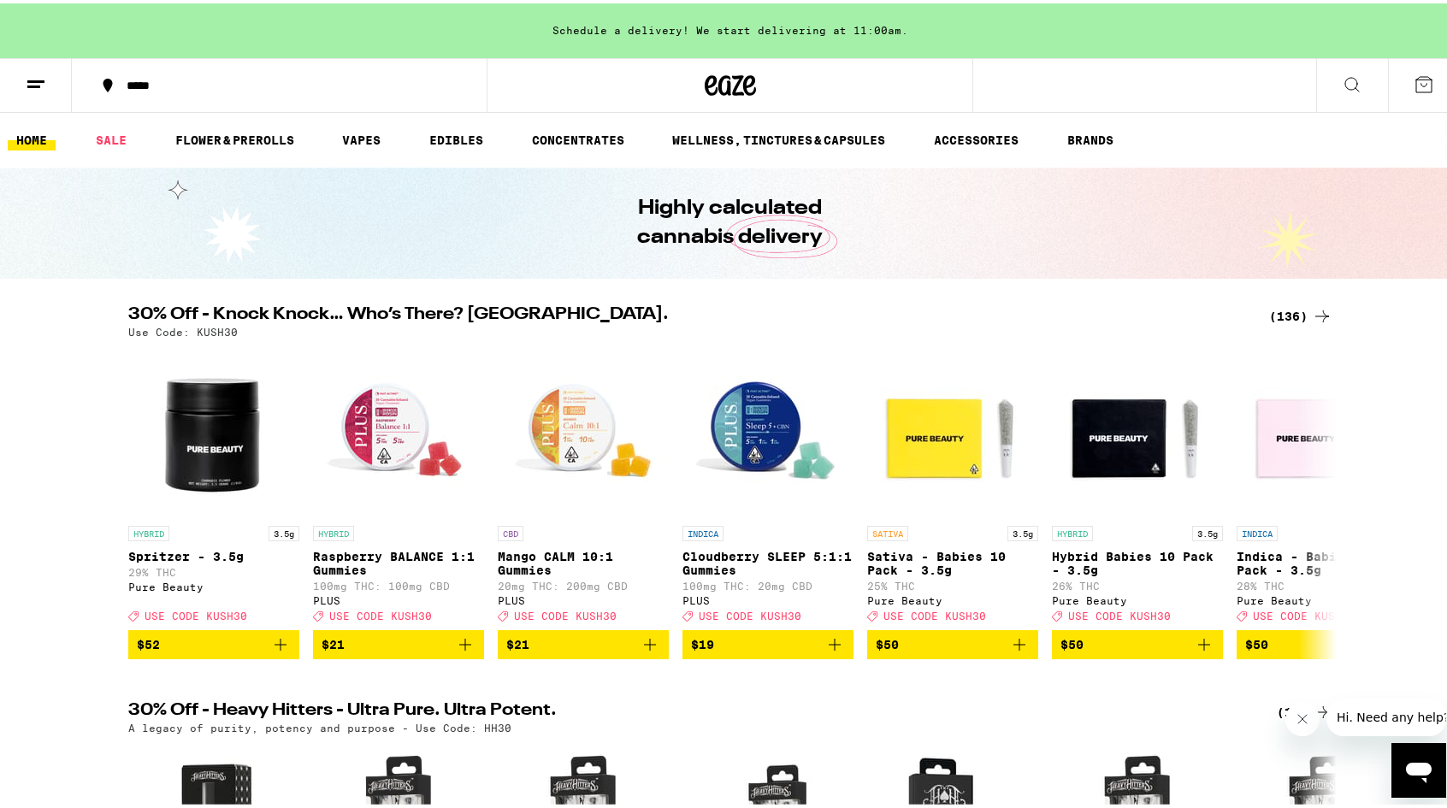
click at [200, 86] on div "*****" at bounding box center [287, 82] width 339 height 12
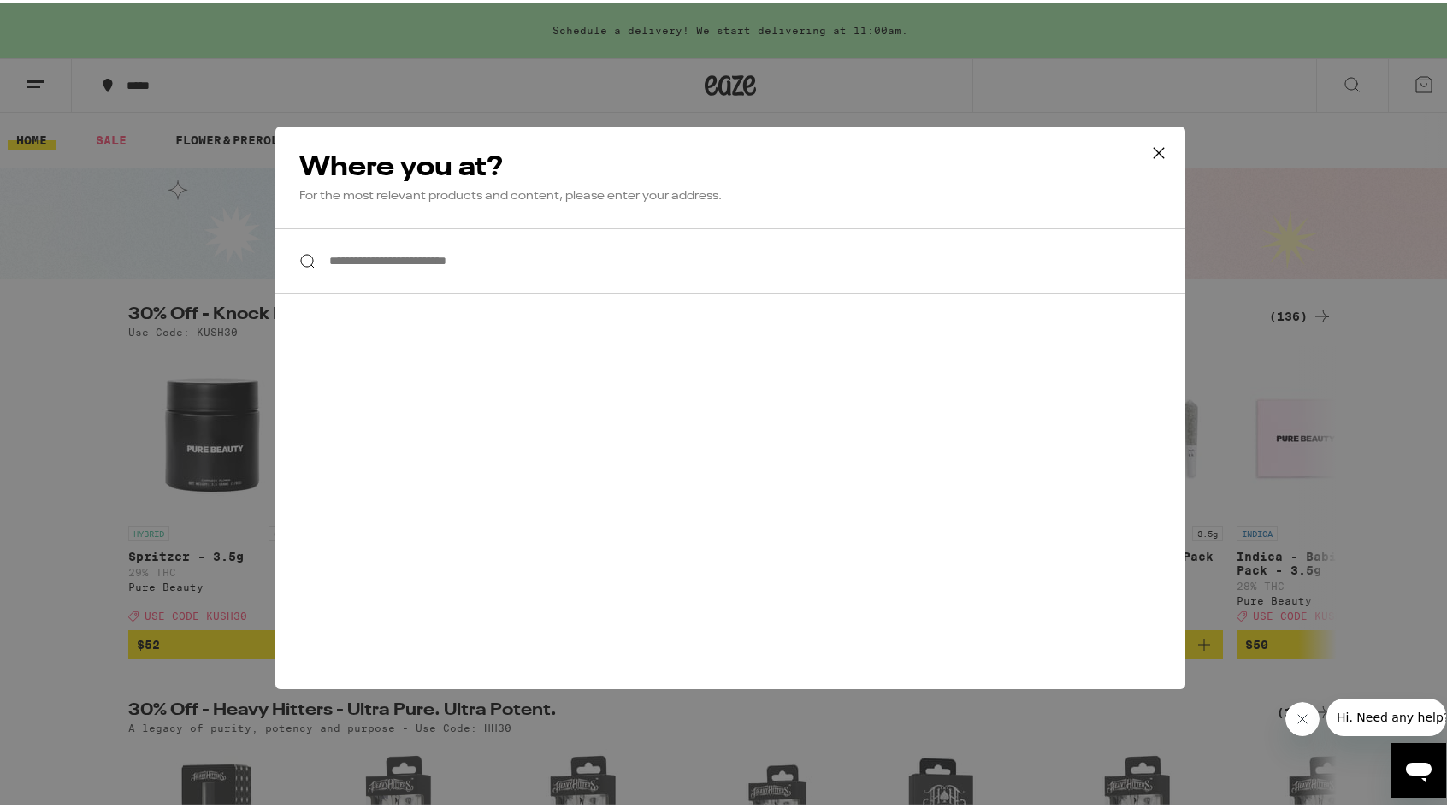
click at [440, 268] on input "**********" at bounding box center [730, 258] width 910 height 66
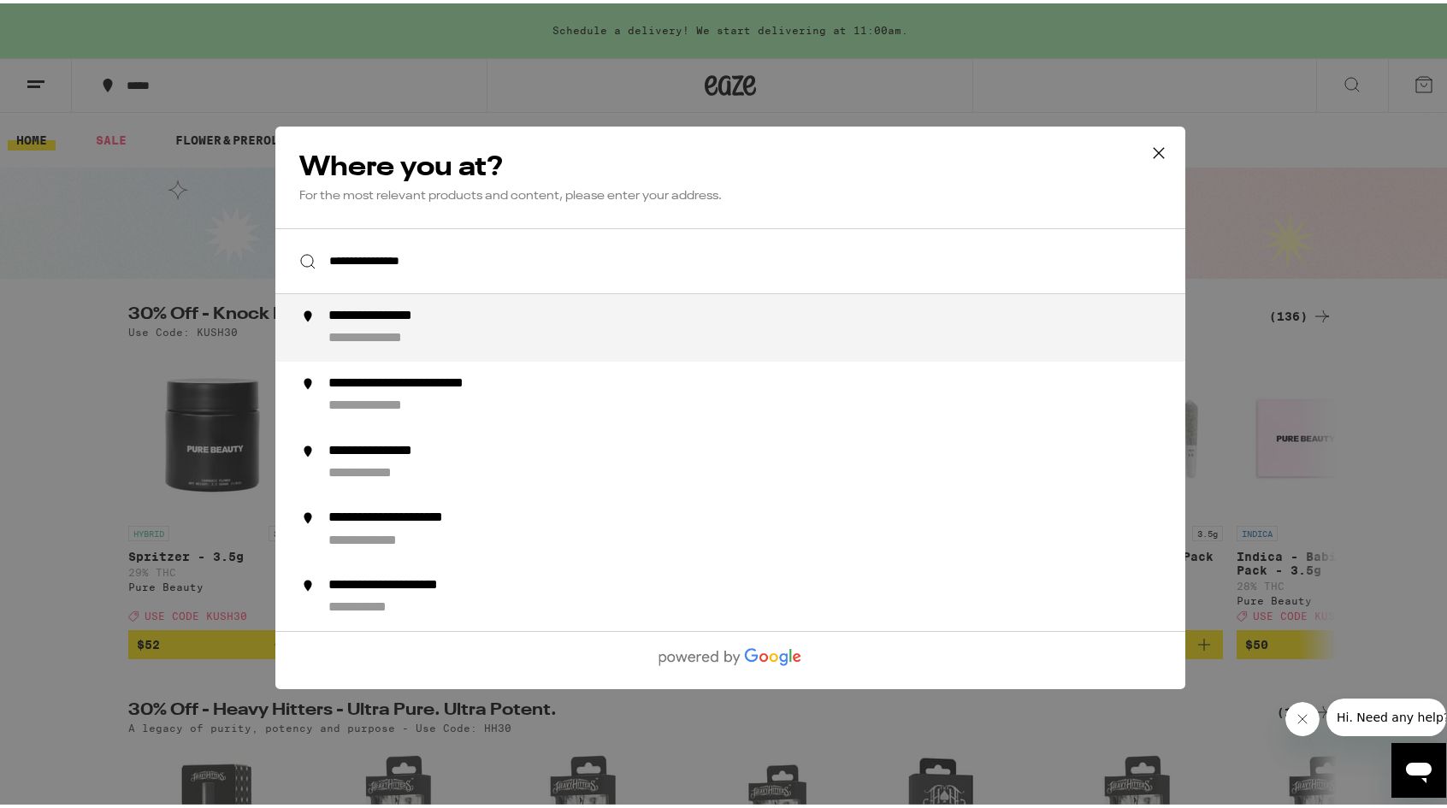
click at [441, 339] on div "**********" at bounding box center [389, 336] width 124 height 18
type input "**********"
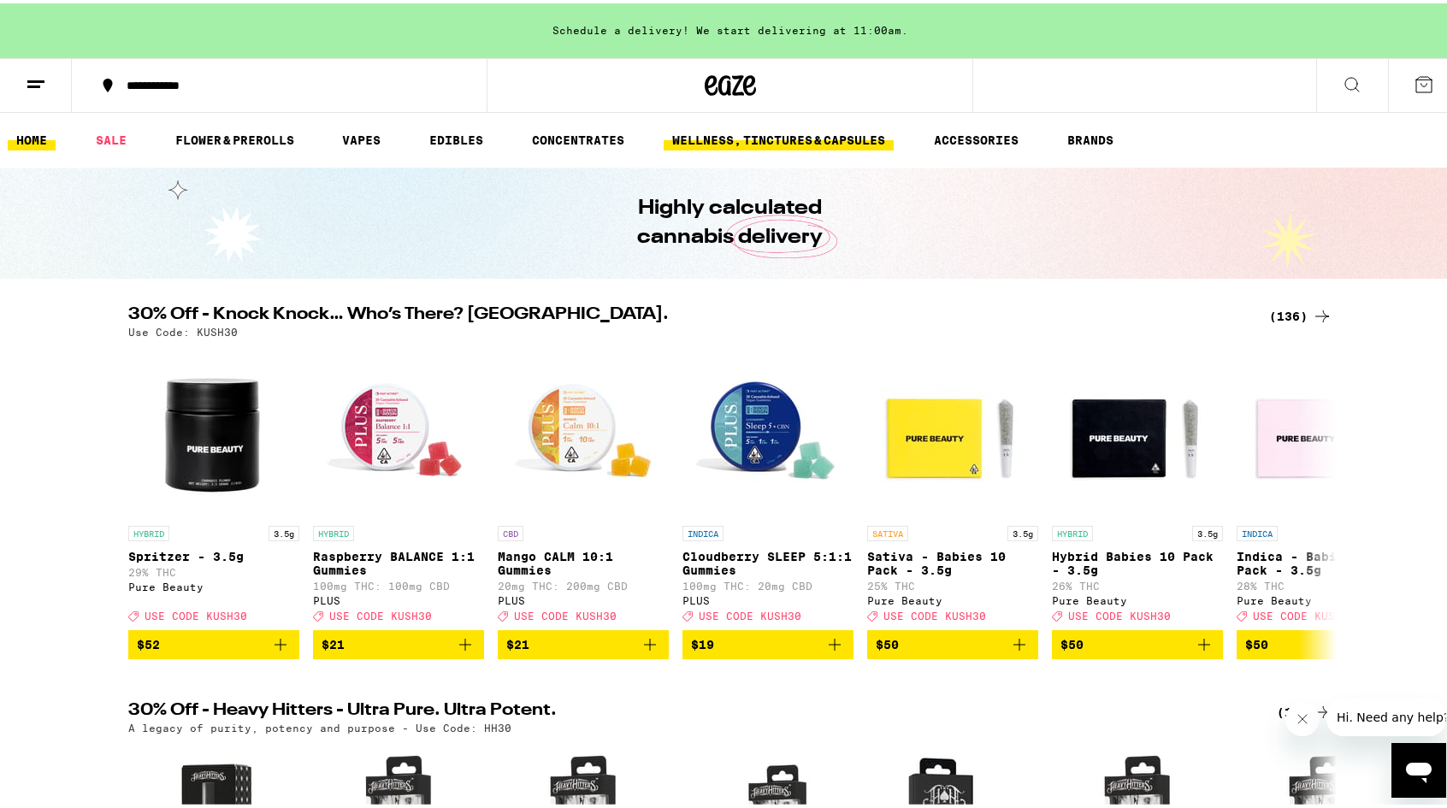
click at [793, 139] on link "WELLNESS, TINCTURES & CAPSULES" at bounding box center [779, 137] width 230 height 21
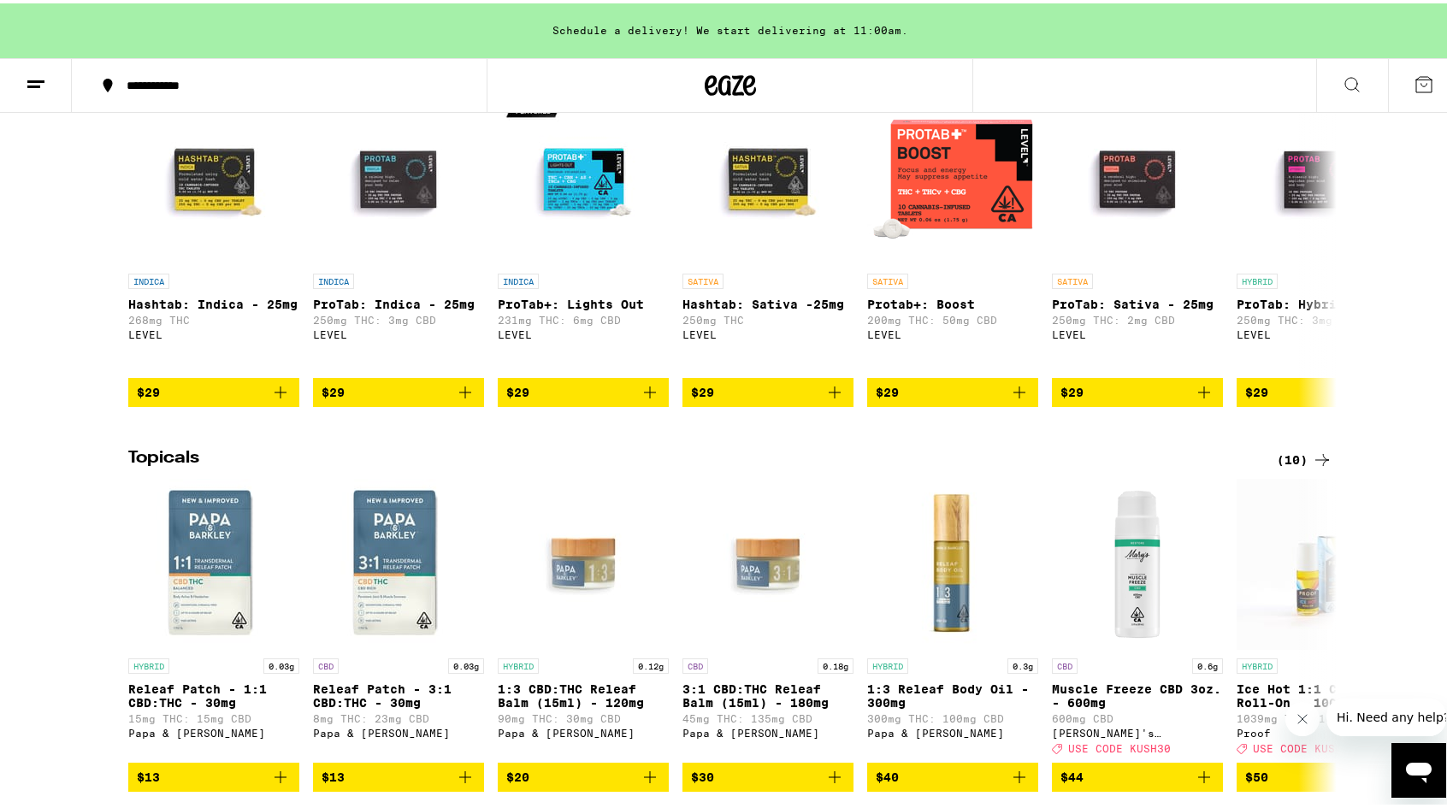
scroll to position [828, 0]
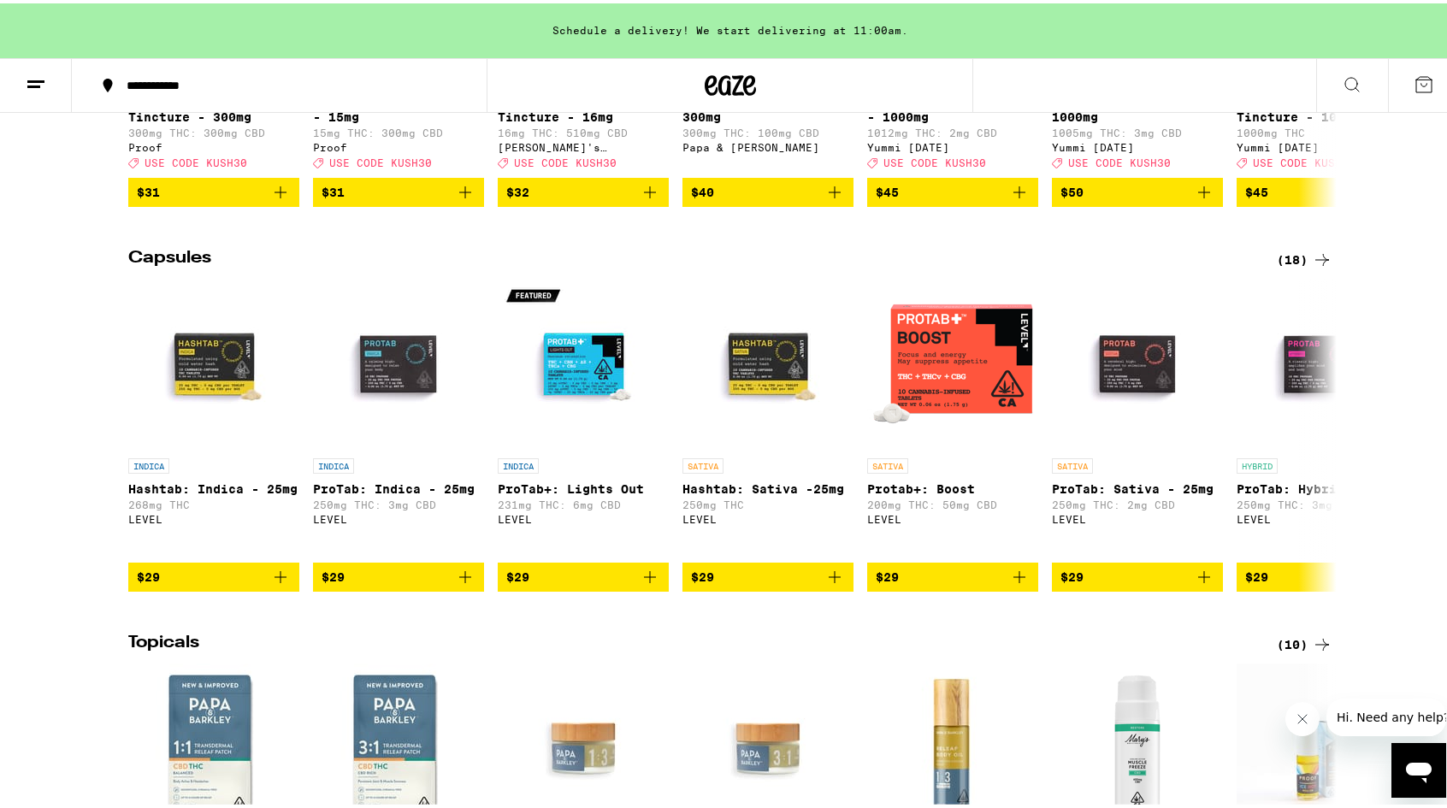
click at [1289, 267] on div "(18)" at bounding box center [1305, 256] width 56 height 21
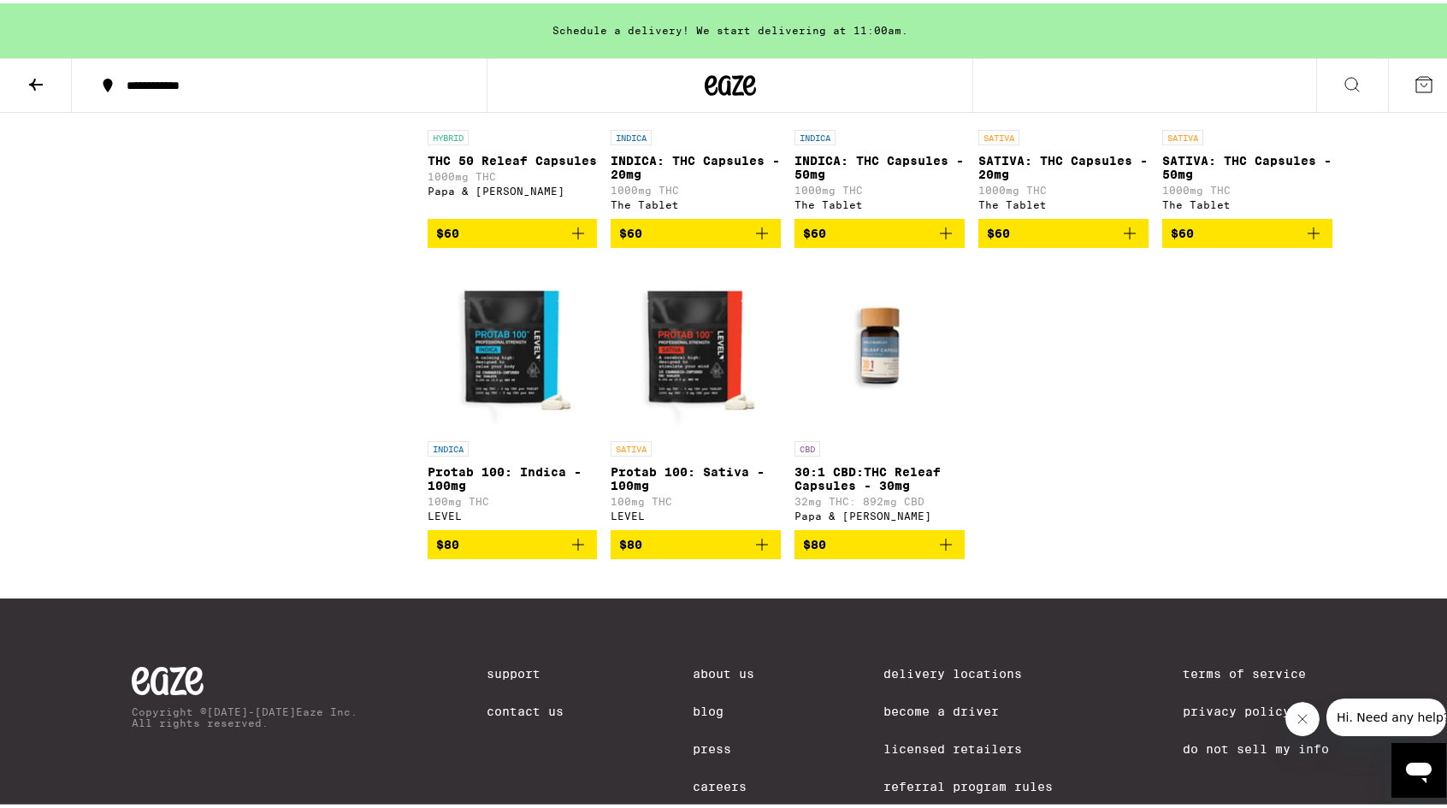
scroll to position [967, 0]
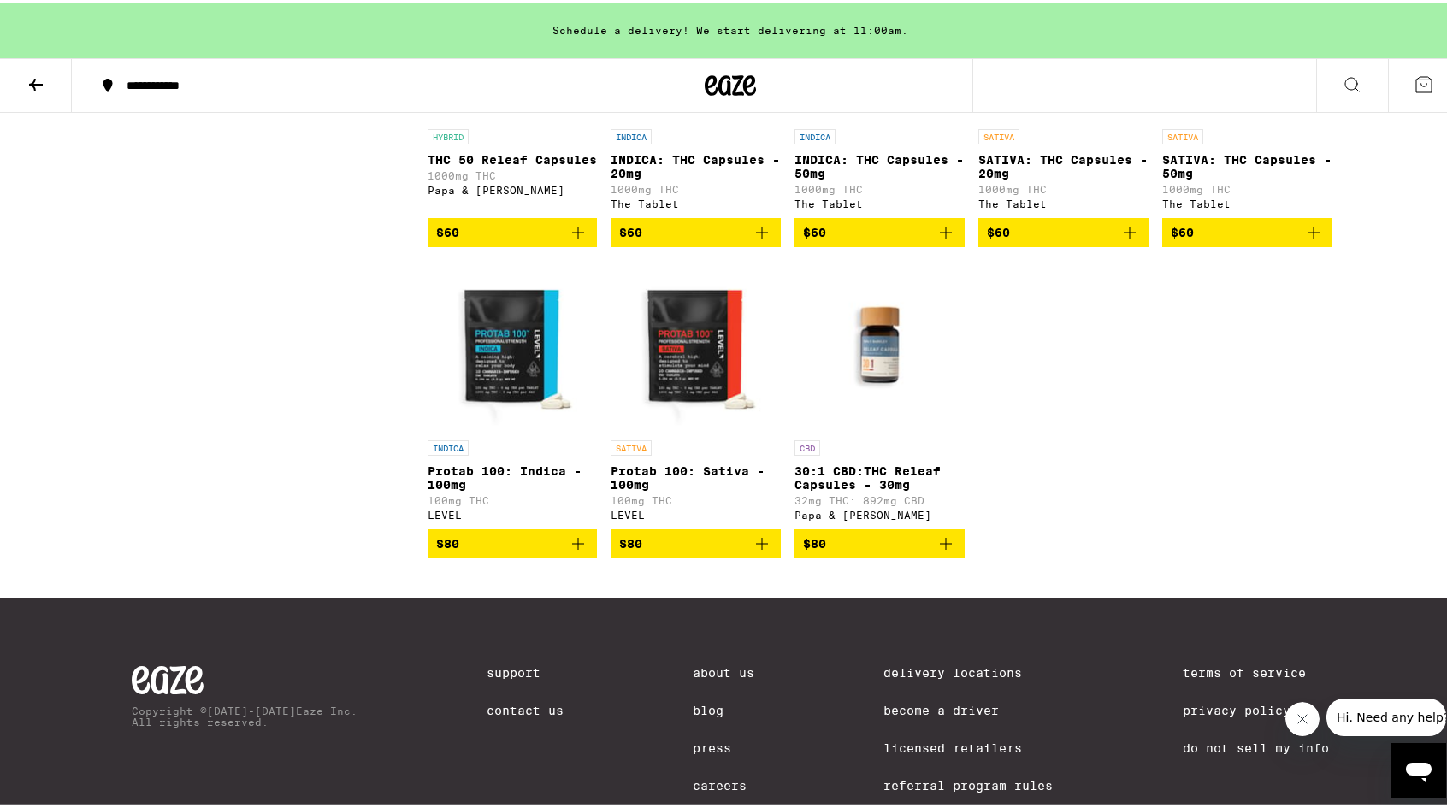
click at [522, 488] on p "Protab 100: Indica - 100mg" at bounding box center [513, 474] width 170 height 27
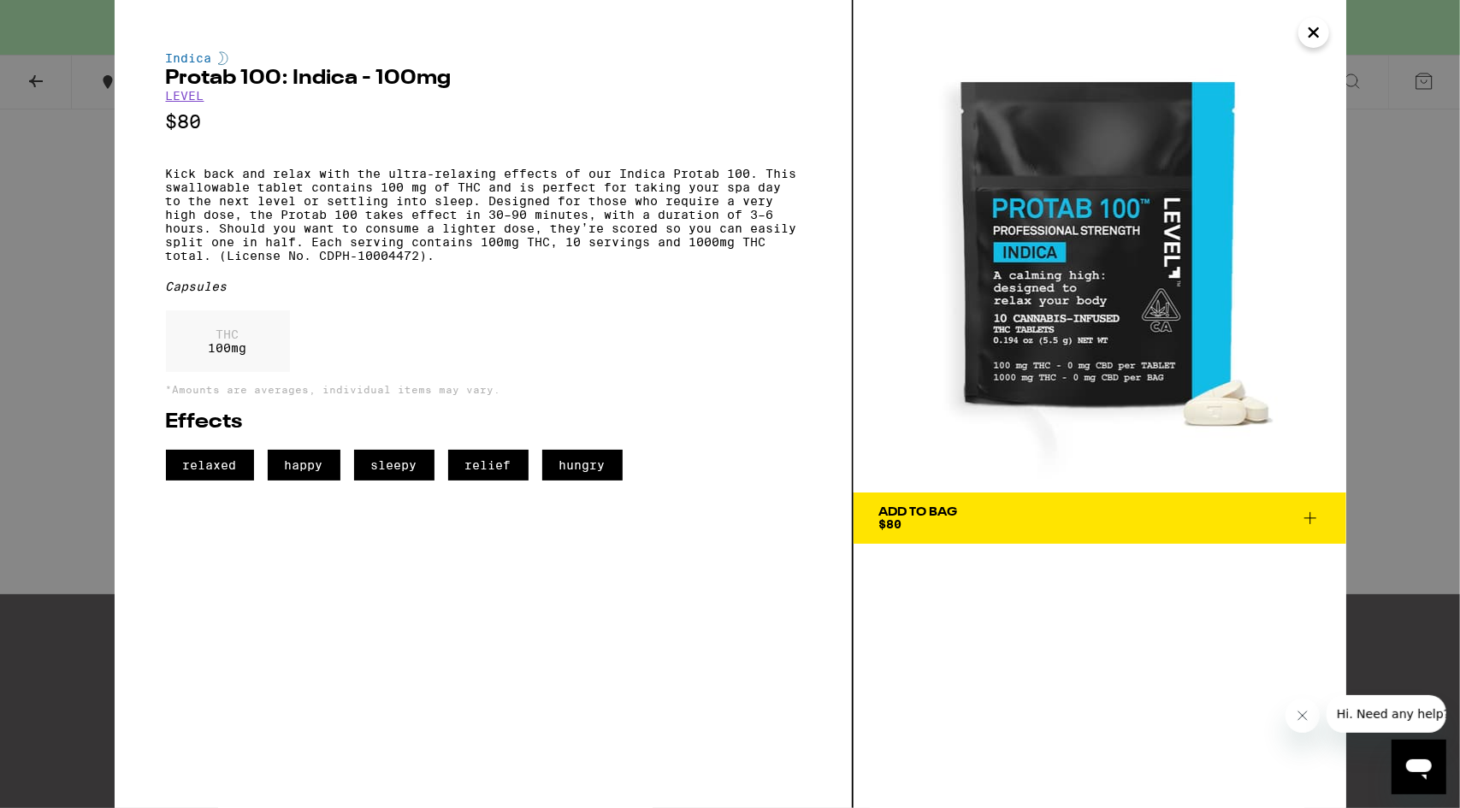
click at [657, 154] on div "Indica Protab 100: Indica - 100mg LEVEL $80 Kick back and relax with the ultra-…" at bounding box center [483, 265] width 634 height 429
click at [1312, 27] on icon "Close" at bounding box center [1313, 33] width 21 height 26
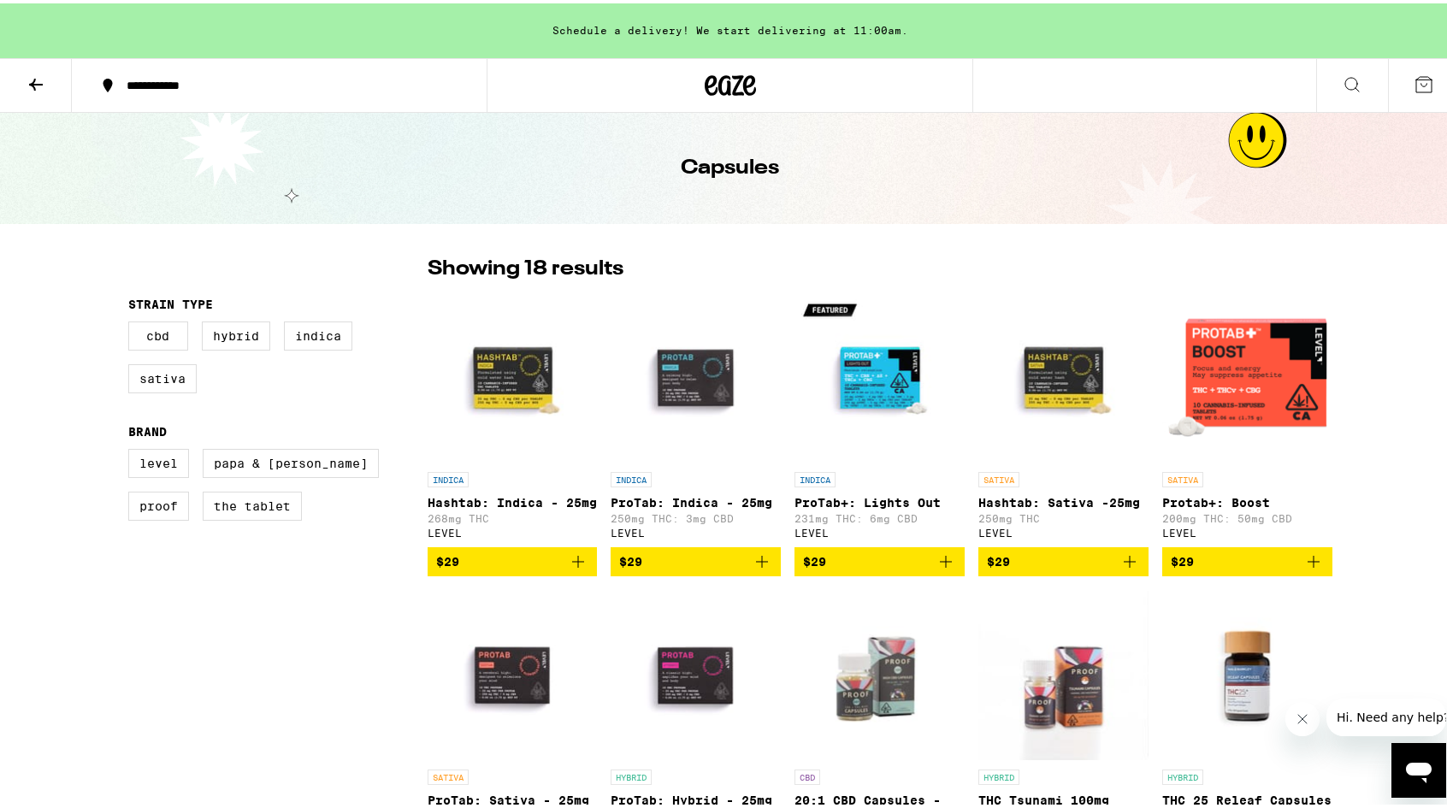
click at [510, 380] on img "Open page for Hashtab: Indica - 25mg from LEVEL" at bounding box center [513, 374] width 170 height 171
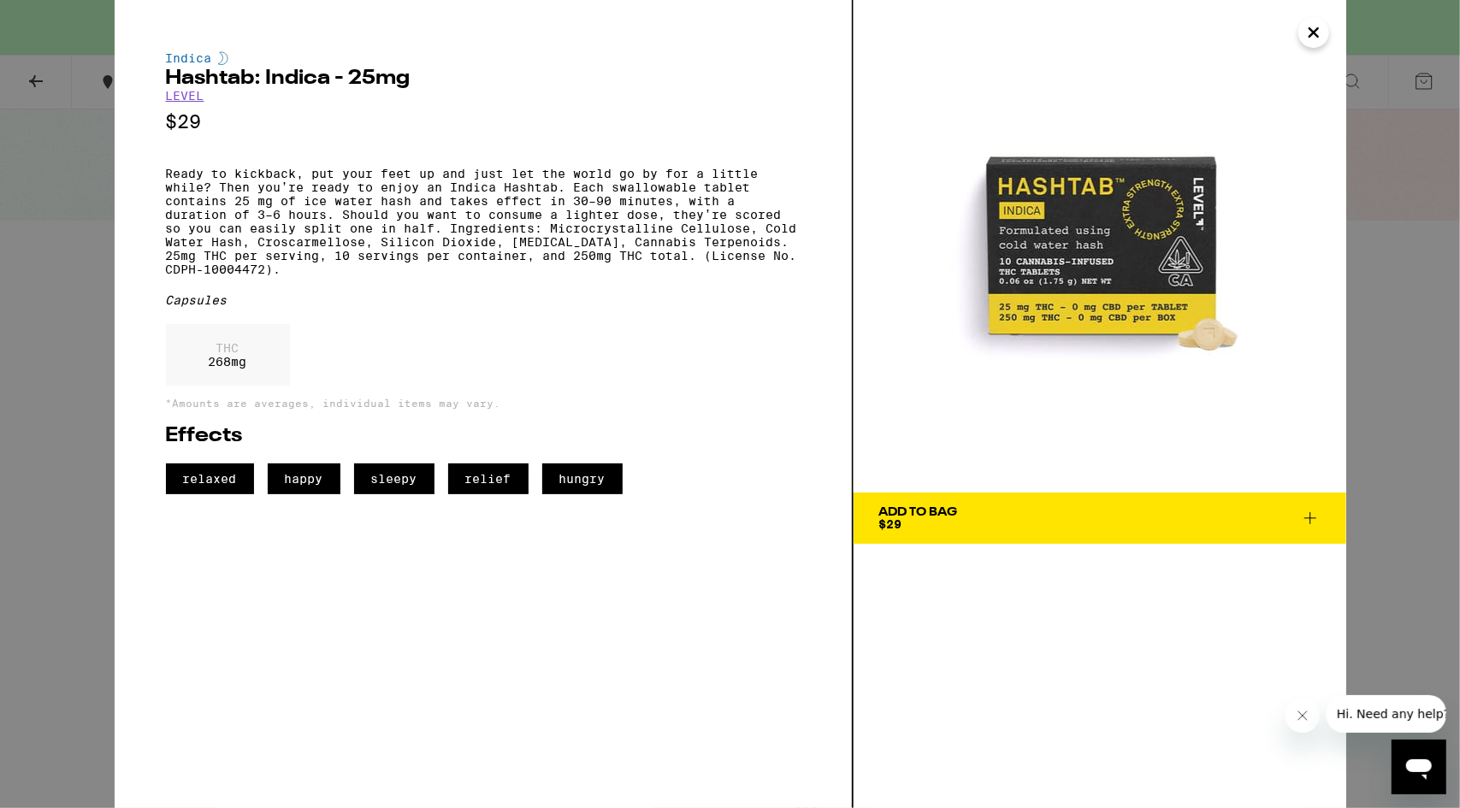
click at [1306, 37] on icon "Close" at bounding box center [1313, 33] width 21 height 26
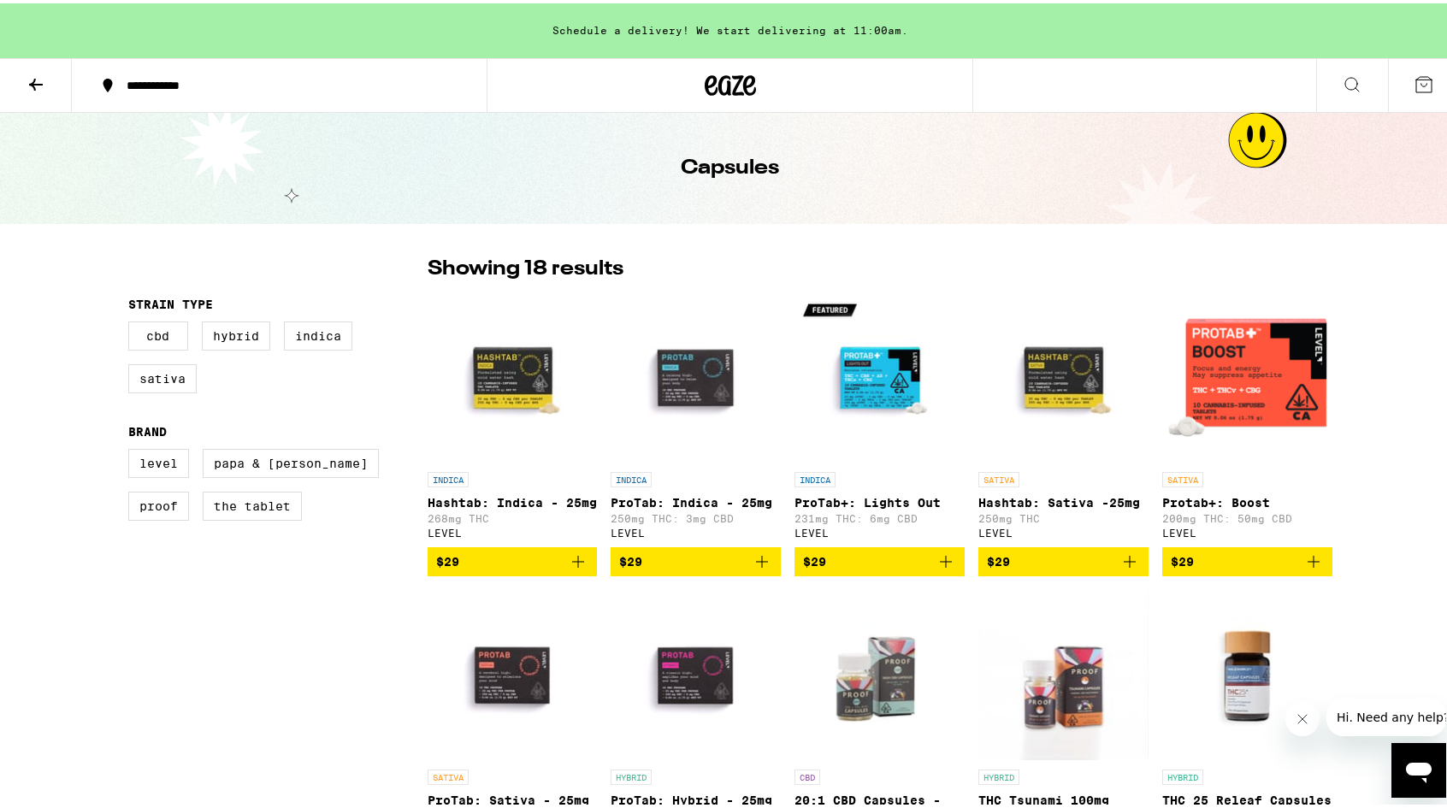
click at [703, 386] on img "Open page for ProTab: Indica - 25mg from LEVEL" at bounding box center [696, 374] width 170 height 171
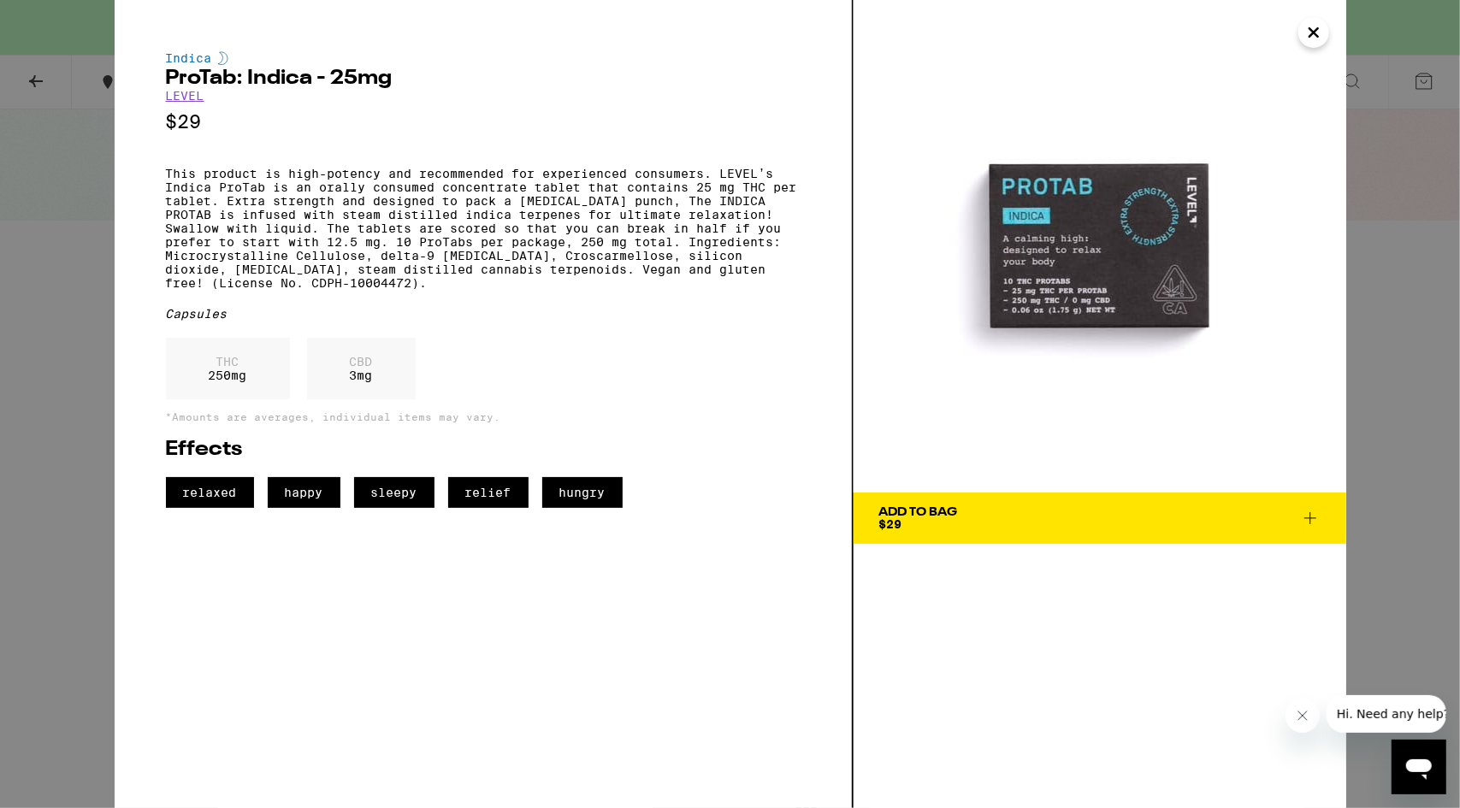
click at [1315, 32] on icon "Close" at bounding box center [1313, 33] width 21 height 26
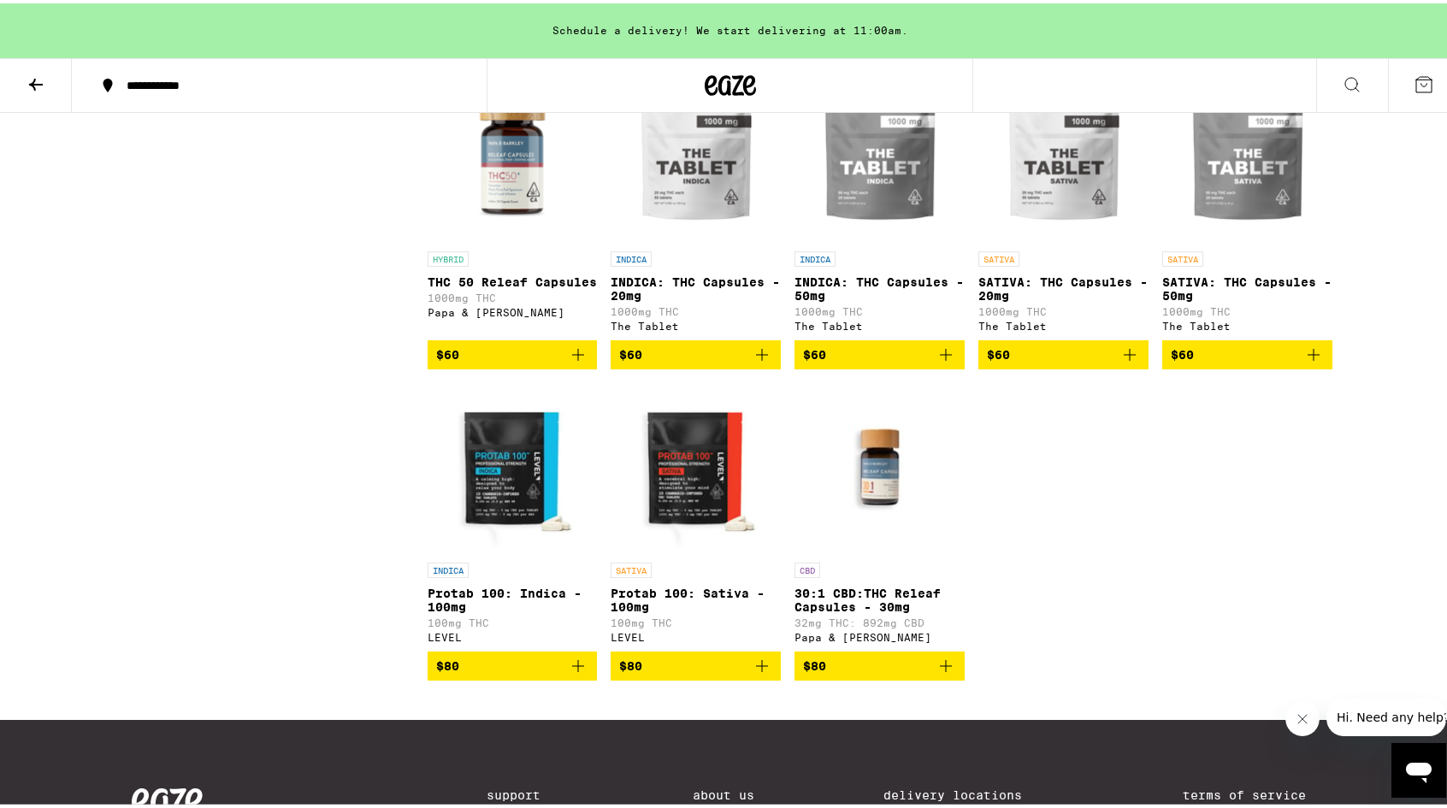
scroll to position [849, 0]
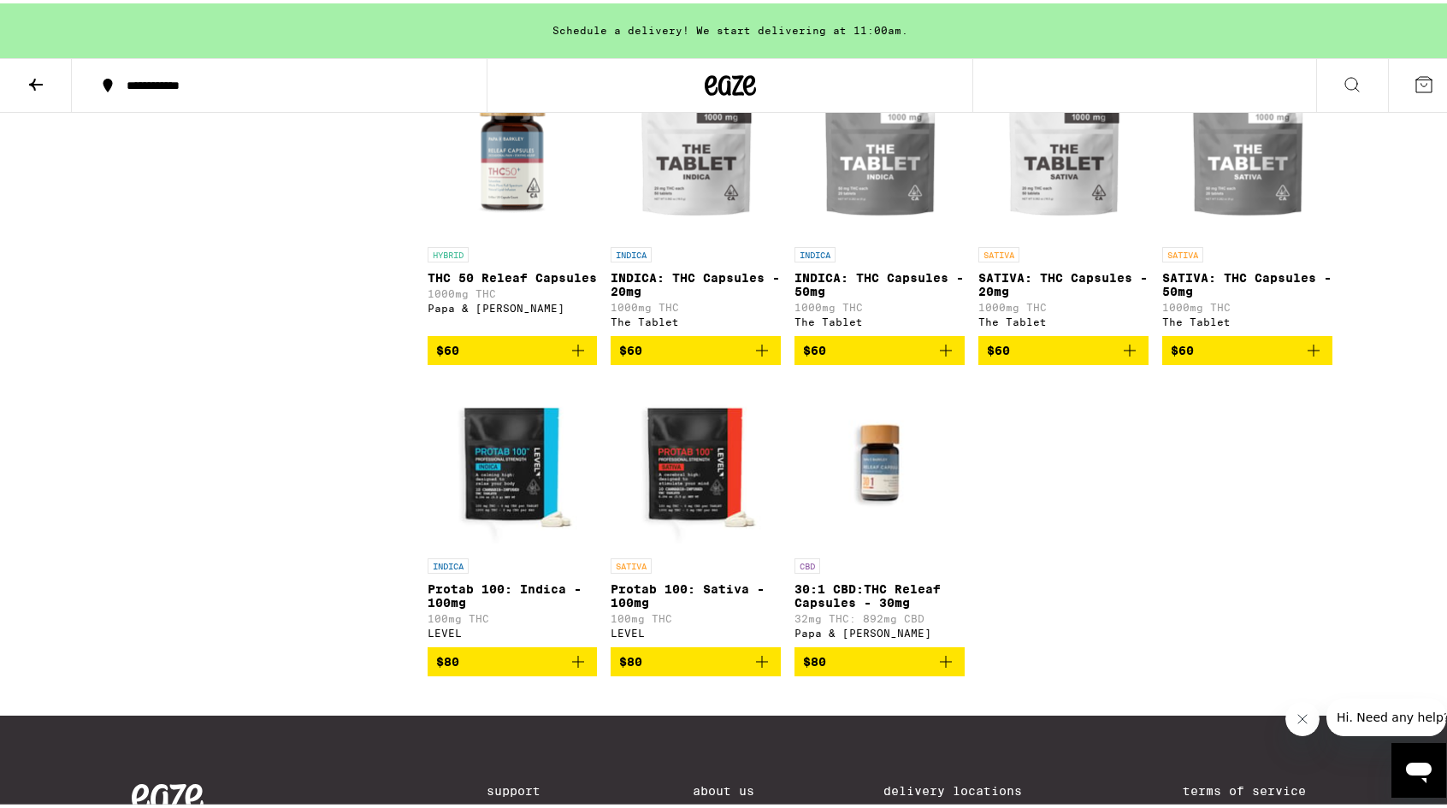
click at [867, 529] on img "Open page for 30:1 CBD:THC Releaf Capsules - 30mg from Papa & Barkley" at bounding box center [879, 460] width 170 height 171
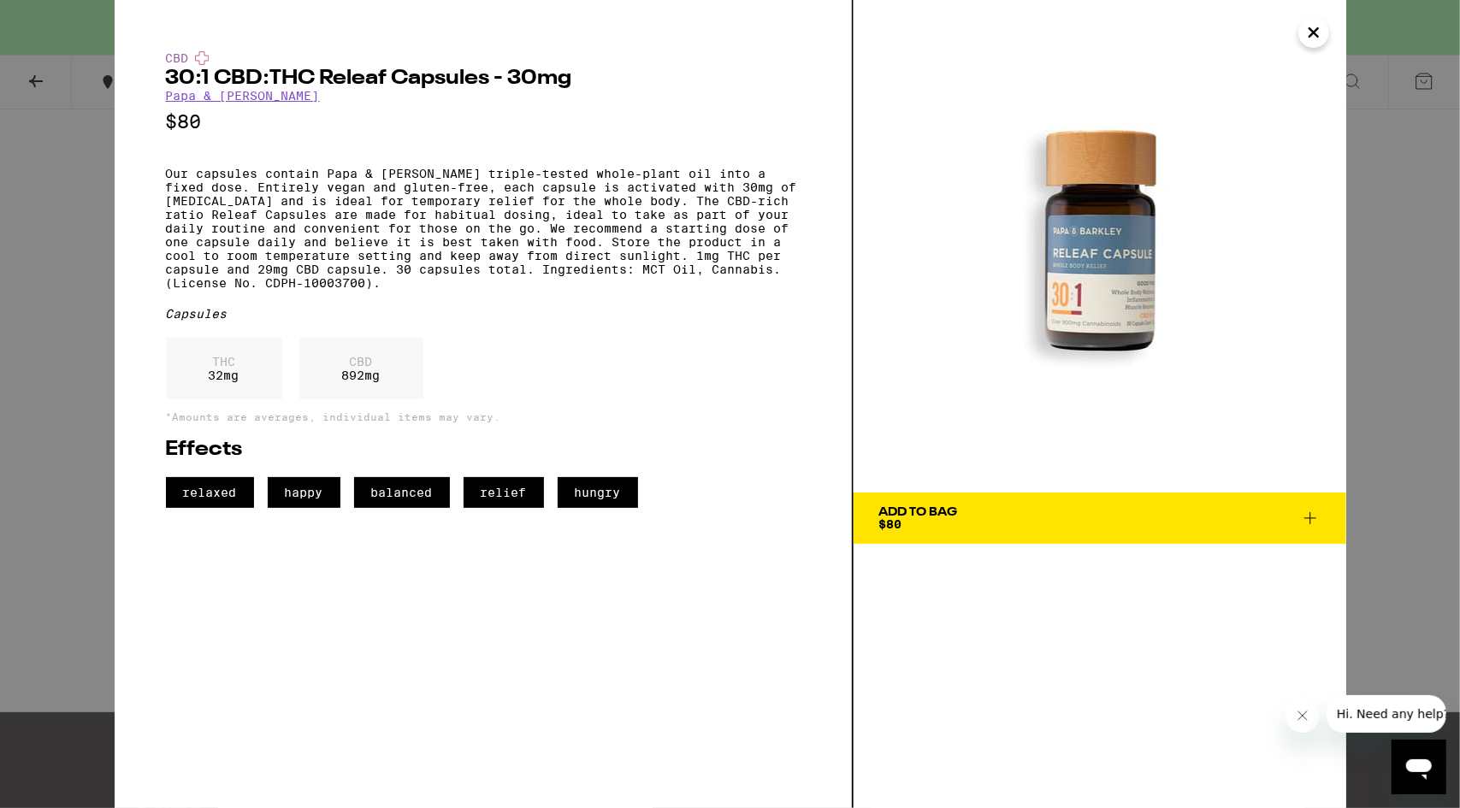
click at [1325, 27] on button "Close" at bounding box center [1313, 32] width 31 height 31
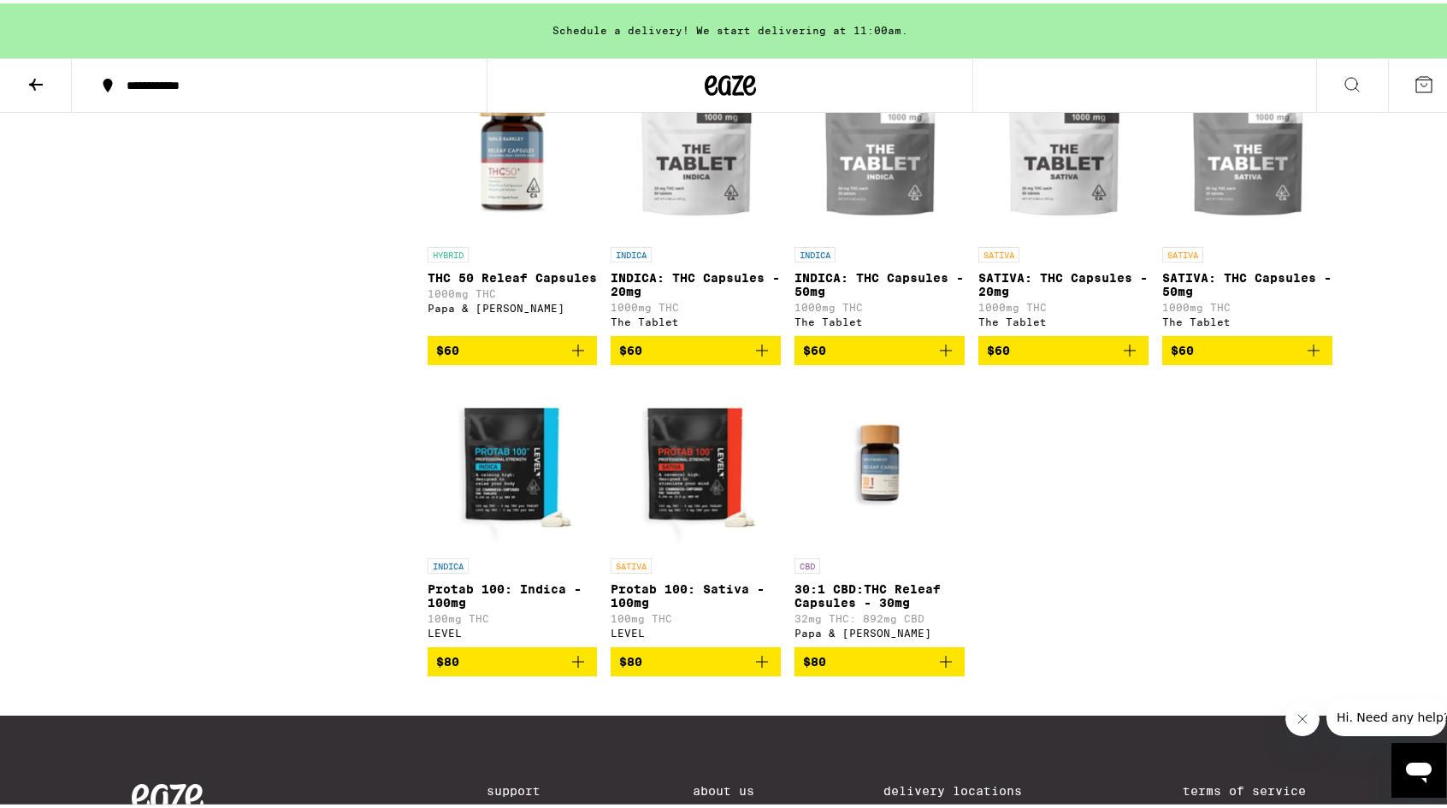
click at [504, 235] on img "Open page for THC 50 Releaf Capsules from Papa & Barkley" at bounding box center [513, 149] width 170 height 171
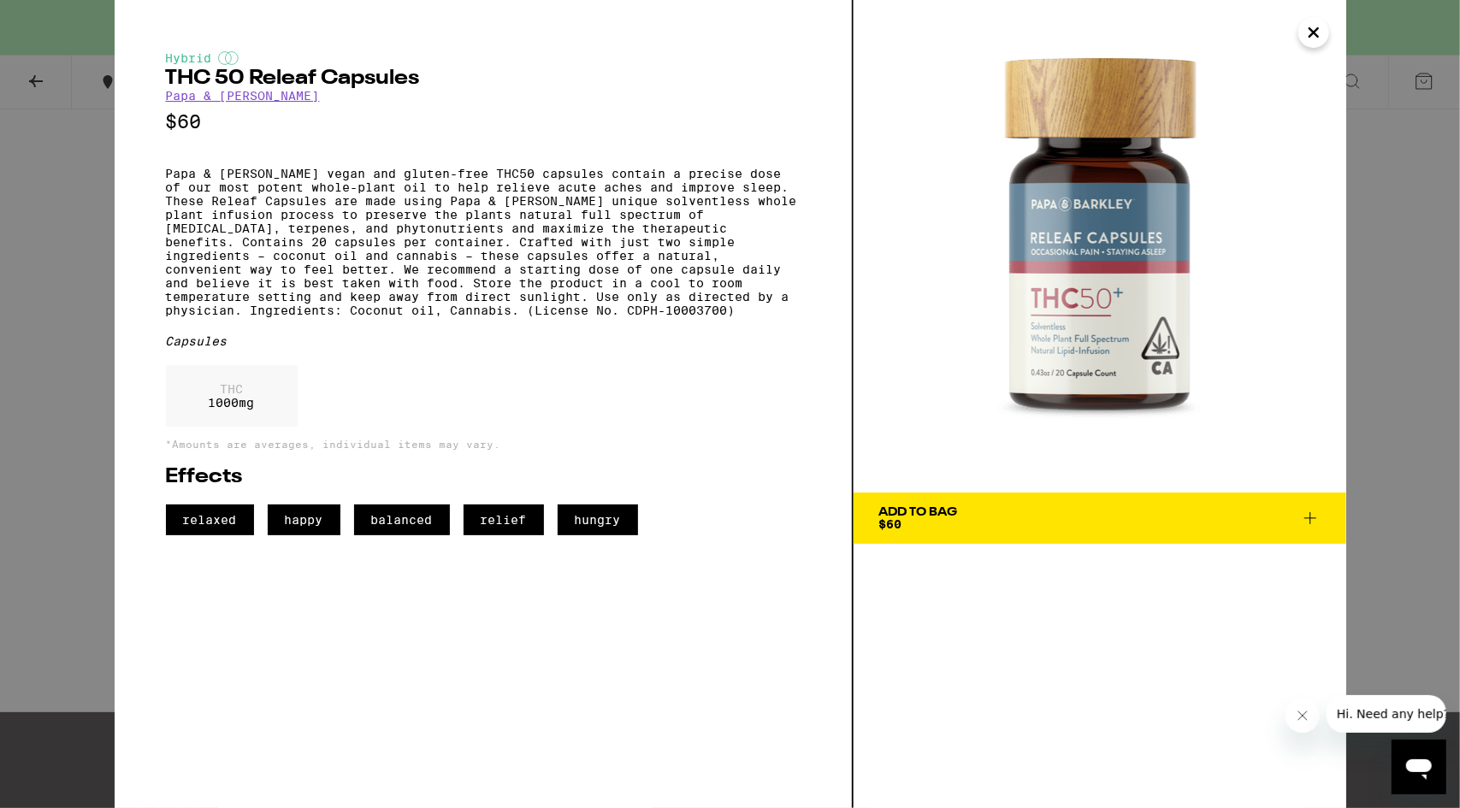
drag, startPoint x: 349, startPoint y: 372, endPoint x: 429, endPoint y: 381, distance: 80.9
click at [429, 348] on div "Capsules" at bounding box center [483, 341] width 634 height 14
click at [1303, 43] on icon "Close" at bounding box center [1313, 33] width 21 height 26
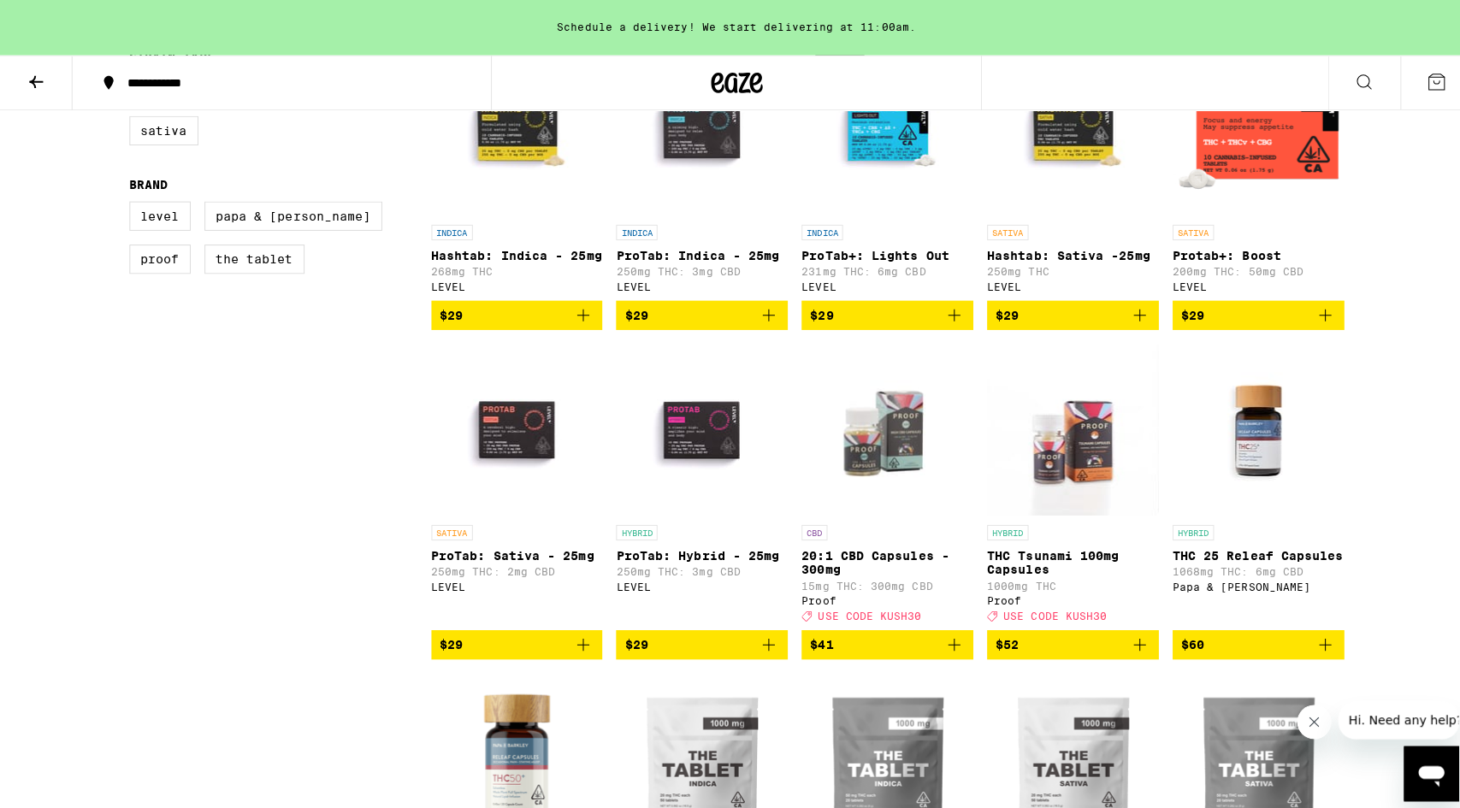
scroll to position [245, 0]
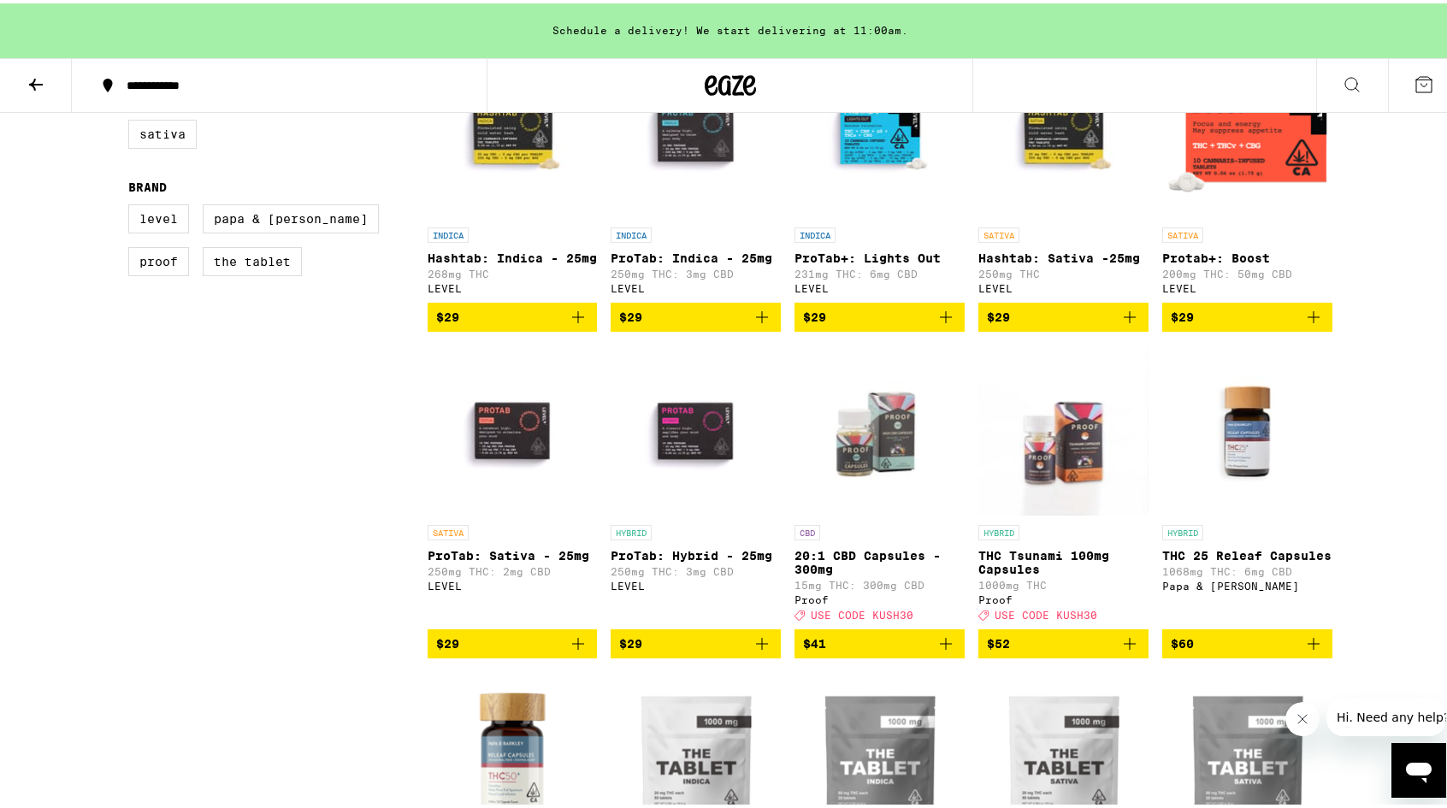
drag, startPoint x: 949, startPoint y: 408, endPoint x: 1070, endPoint y: 153, distance: 281.9
click at [949, 408] on img "Open page for 20:1 CBD Capsules - 300mg from Proof" at bounding box center [879, 427] width 170 height 171
